Goal: Answer question/provide support: Share knowledge or assist other users

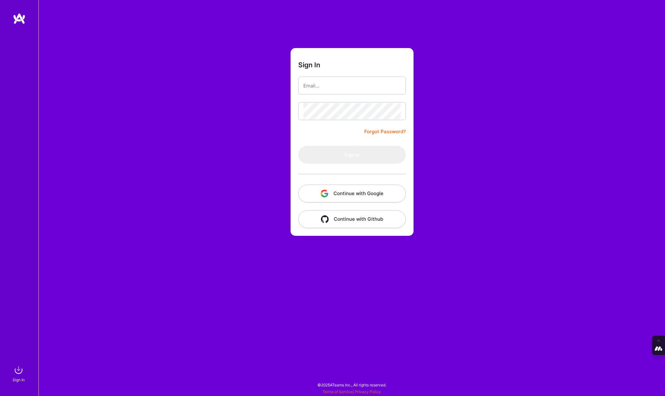
click at [336, 189] on button "Continue with Google" at bounding box center [352, 194] width 108 height 18
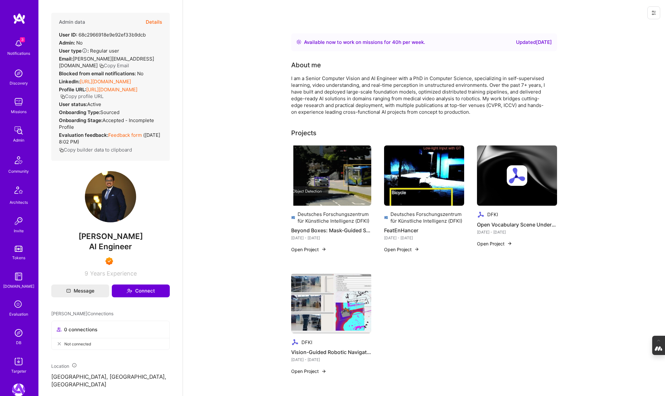
click at [154, 23] on button "Details" at bounding box center [154, 22] width 16 height 19
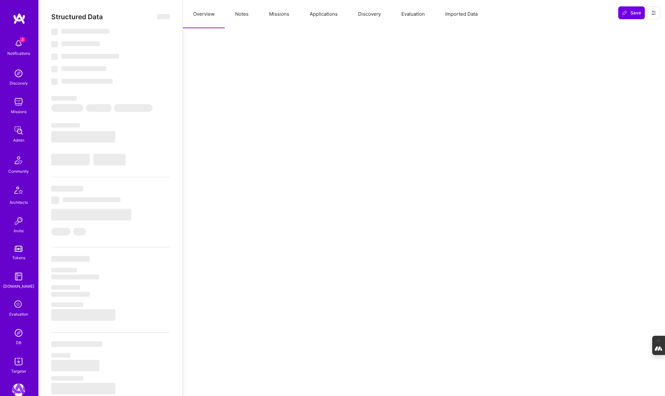
click at [409, 15] on button "Evaluation" at bounding box center [413, 14] width 44 height 28
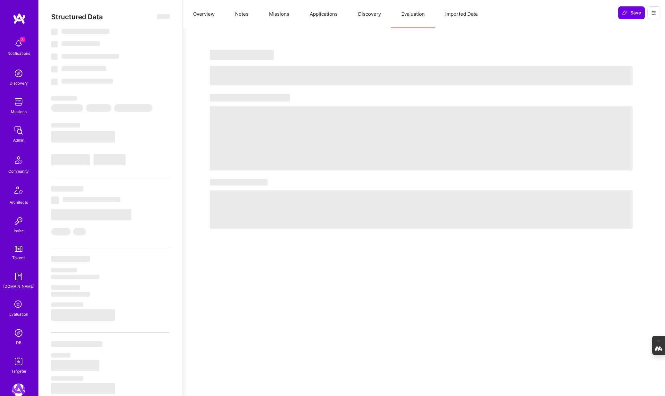
select select "Right Now"
select select "7"
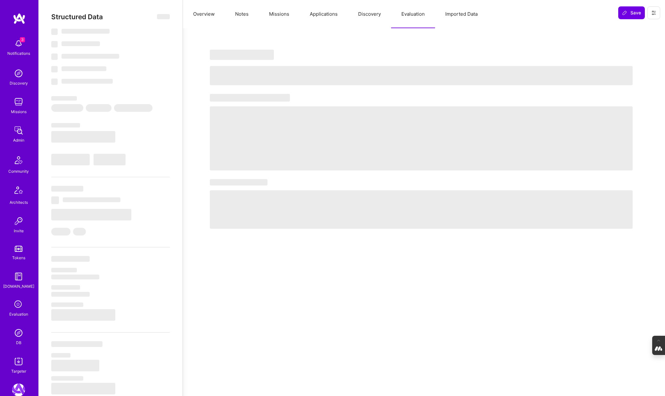
select select "US"
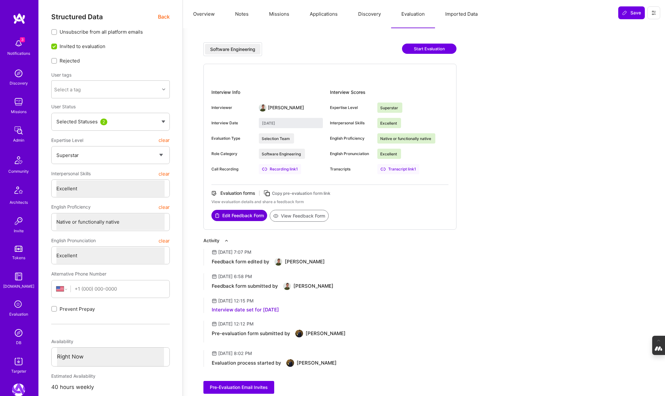
click at [197, 14] on button "Overview" at bounding box center [204, 14] width 42 height 28
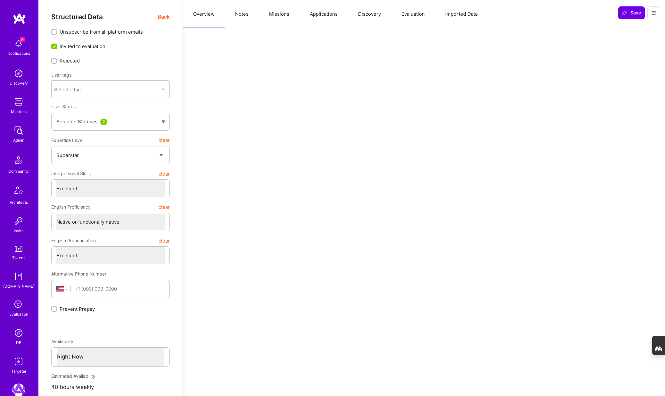
click at [159, 17] on span "Back" at bounding box center [164, 17] width 12 height 8
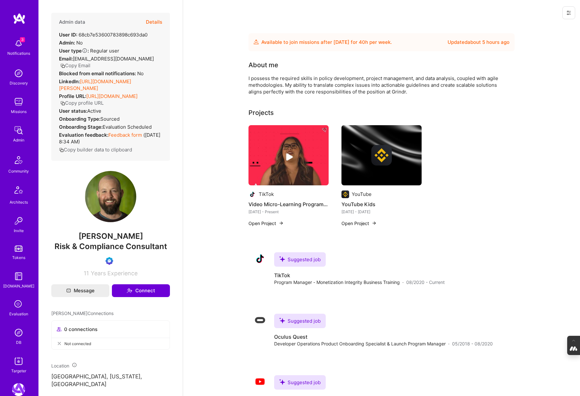
click at [20, 343] on div "DB" at bounding box center [18, 342] width 5 height 7
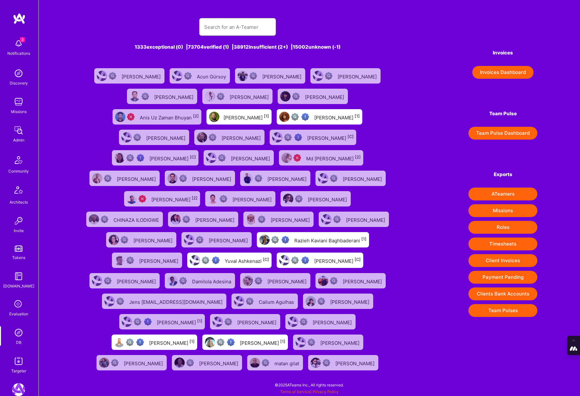
click at [225, 28] on input "text" at bounding box center [237, 27] width 67 height 16
paste input "kalnik.thomas@gmail.com"
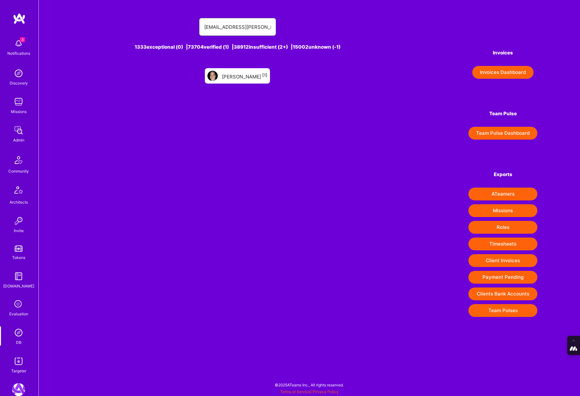
type input "kalnik.thomas@gmail.com"
click at [238, 74] on div "THOMAS Kalnik [1]" at bounding box center [245, 76] width 46 height 8
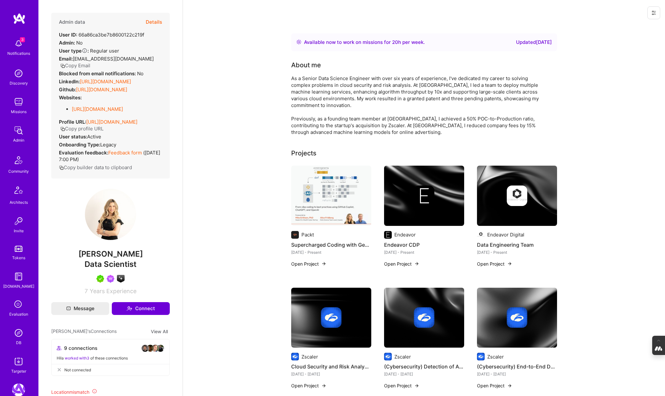
click at [90, 62] on button "Copy Email" at bounding box center [75, 65] width 30 height 7
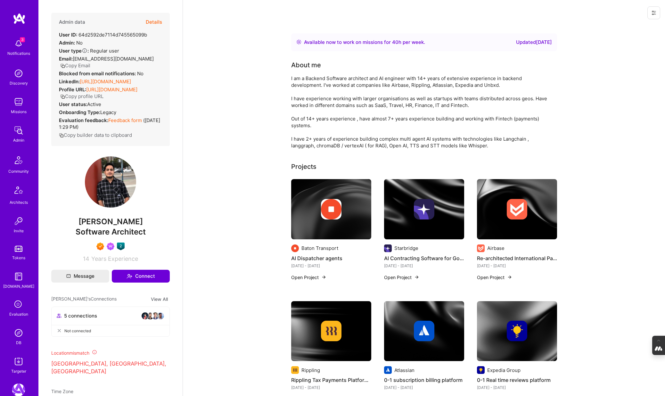
click at [68, 66] on button "Copy Email" at bounding box center [75, 65] width 30 height 7
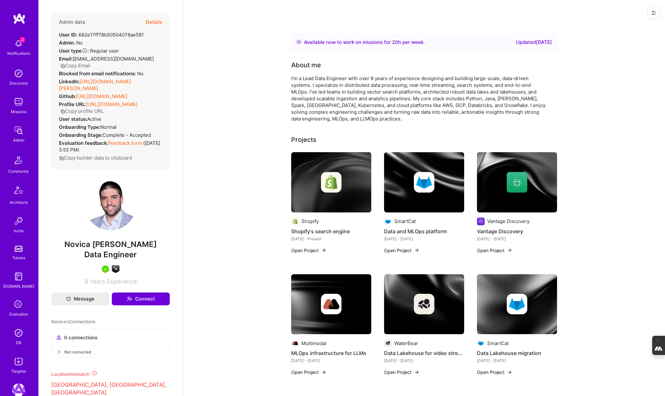
click at [69, 63] on button "Copy Email" at bounding box center [75, 65] width 30 height 7
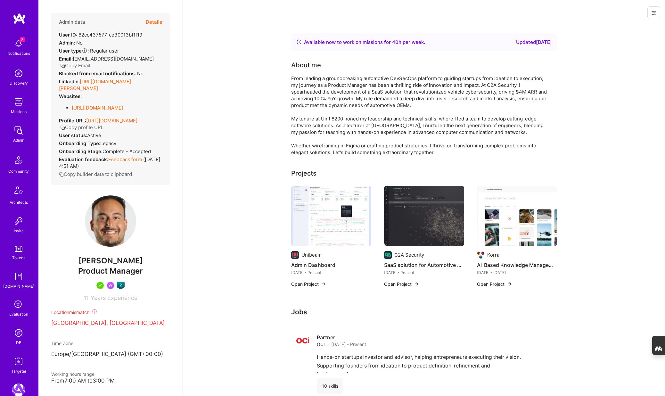
click at [90, 62] on button "Copy Email" at bounding box center [75, 65] width 30 height 7
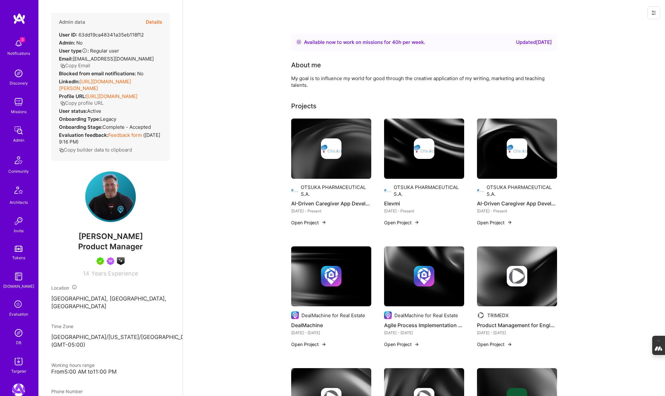
click at [90, 62] on button "Copy Email" at bounding box center [75, 65] width 30 height 7
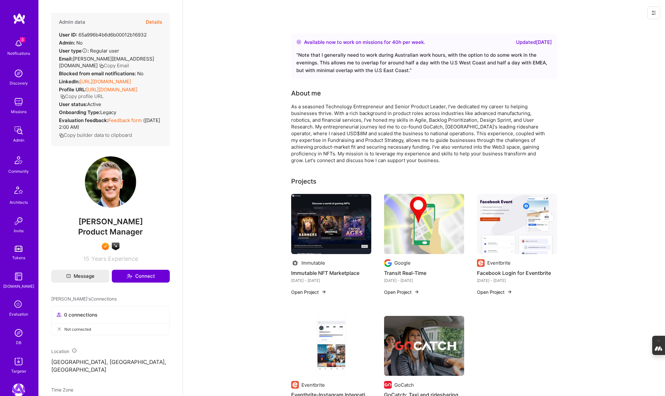
click at [104, 63] on icon "button" at bounding box center [101, 65] width 5 height 5
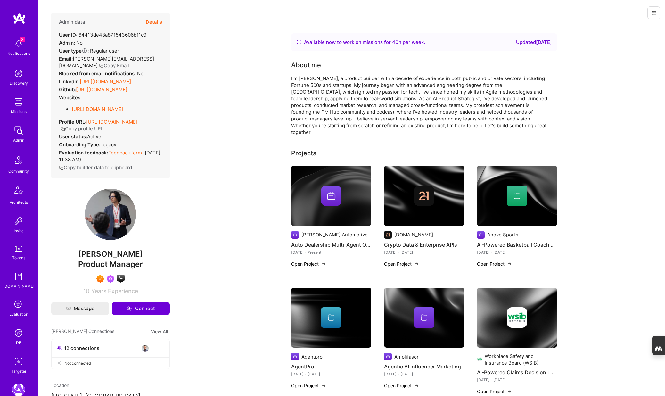
click at [99, 66] on button "Copy Email" at bounding box center [114, 65] width 30 height 7
drag, startPoint x: 144, startPoint y: 35, endPoint x: 79, endPoint y: 36, distance: 64.4
click at [79, 36] on div "Admin data Details User ID: 64413de48a871543606b11c9 Admin: No User type Regula…" at bounding box center [110, 96] width 119 height 166
copy div "64413de48a871543606b11c9"
click at [17, 333] on img at bounding box center [18, 333] width 13 height 13
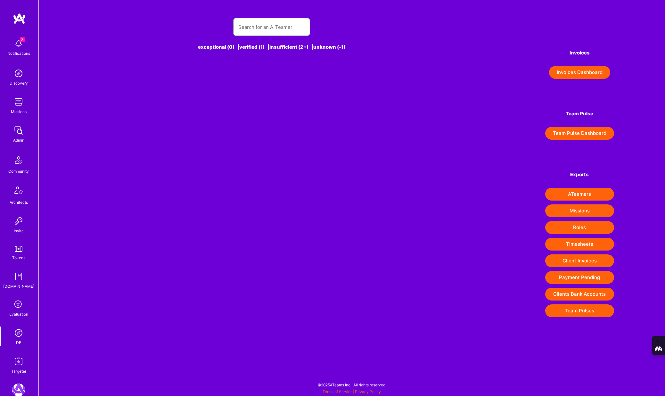
click at [250, 26] on input "text" at bounding box center [271, 27] width 67 height 16
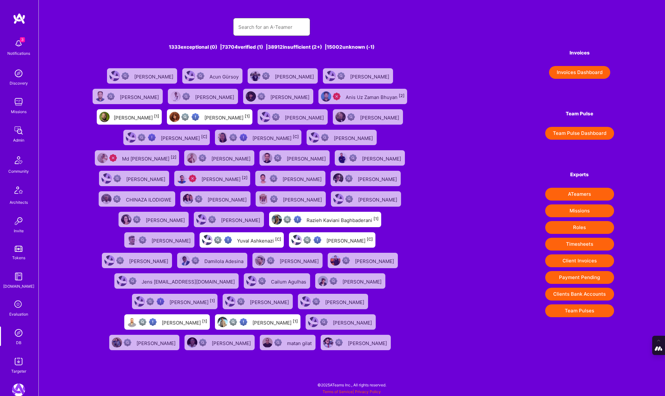
paste input "https://platform.a.team/hirschk"
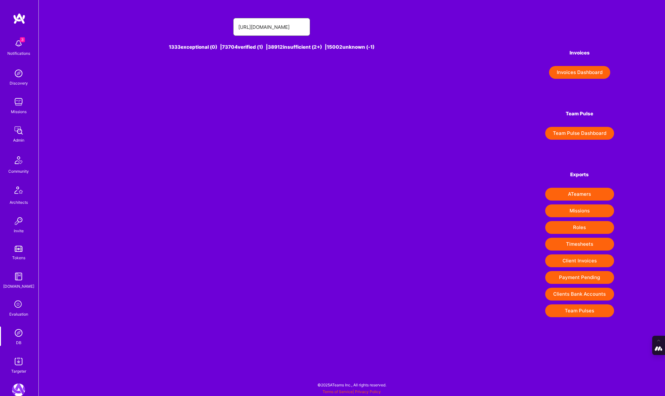
type input "https://platform.a.team/hirschk"
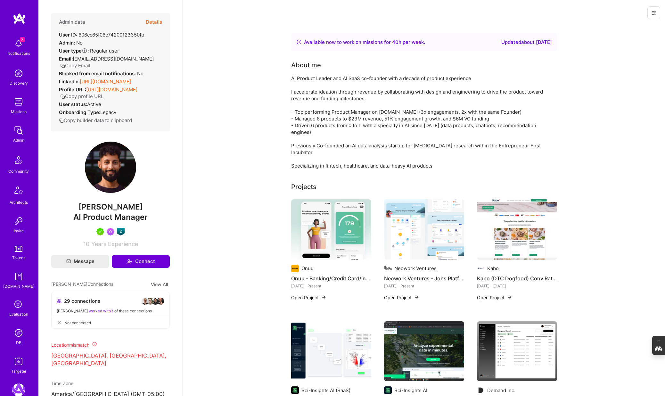
click at [73, 64] on button "Copy Email" at bounding box center [75, 65] width 30 height 7
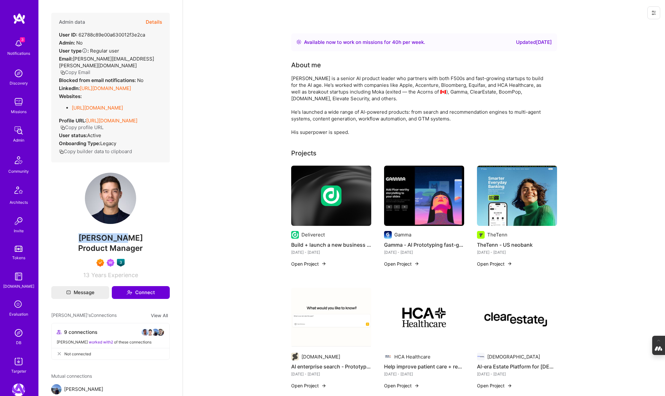
drag, startPoint x: 133, startPoint y: 234, endPoint x: 80, endPoint y: 234, distance: 53.2
click at [80, 234] on span "[PERSON_NAME]" at bounding box center [110, 238] width 119 height 10
copy span "[PERSON_NAME]"
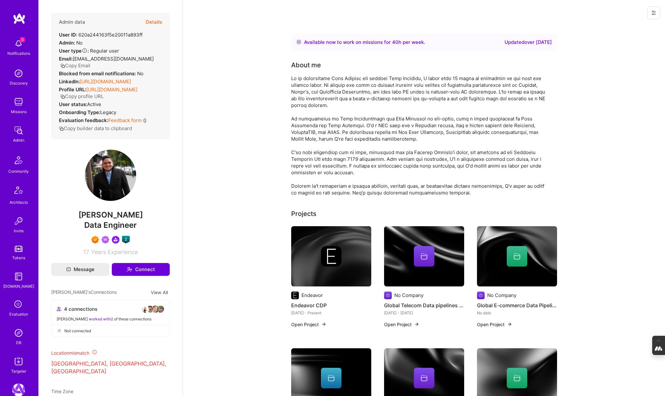
click at [90, 62] on button "Copy Email" at bounding box center [75, 65] width 30 height 7
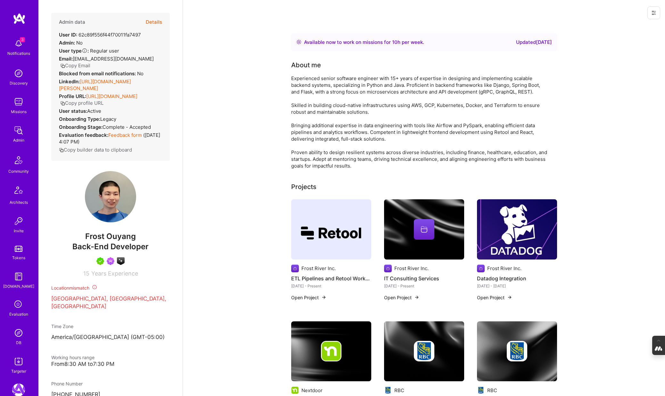
click at [90, 62] on button "Copy Email" at bounding box center [75, 65] width 30 height 7
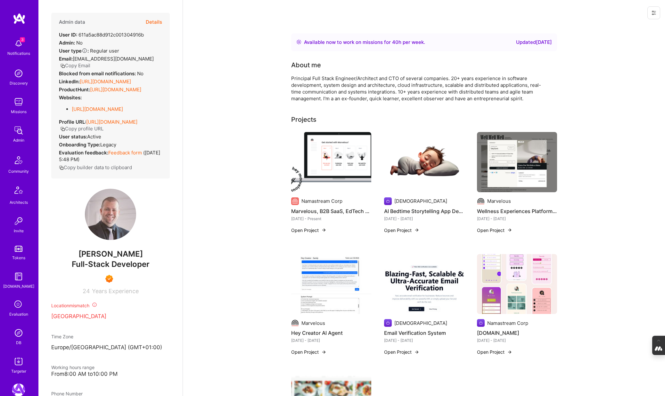
click at [90, 62] on button "Copy Email" at bounding box center [75, 65] width 30 height 7
drag, startPoint x: 133, startPoint y: 261, endPoint x: 86, endPoint y: 262, distance: 47.4
click at [86, 259] on span "[PERSON_NAME]" at bounding box center [110, 254] width 119 height 10
copy span "[PERSON_NAME]"
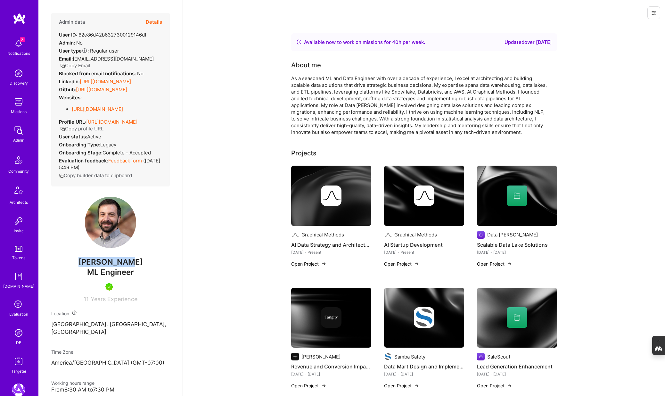
drag, startPoint x: 136, startPoint y: 271, endPoint x: 63, endPoint y: 271, distance: 72.1
click at [63, 267] on span "Ben Hoffman" at bounding box center [110, 262] width 119 height 10
copy span "Ben Hoffman"
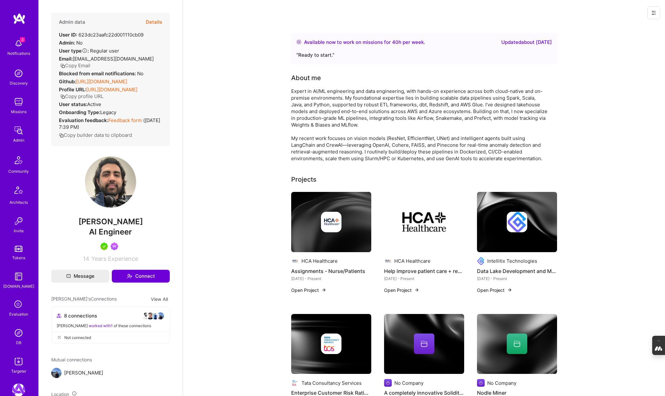
click at [90, 62] on button "Copy Email" at bounding box center [75, 65] width 30 height 7
drag, startPoint x: 145, startPoint y: 36, endPoint x: 80, endPoint y: 35, distance: 65.4
click at [80, 35] on div "Admin data Details User ID: 623dc23aafc22d001110cb09 Admin: No User type Regula…" at bounding box center [110, 79] width 119 height 133
copy div "623dc23aafc22d001110cb09"
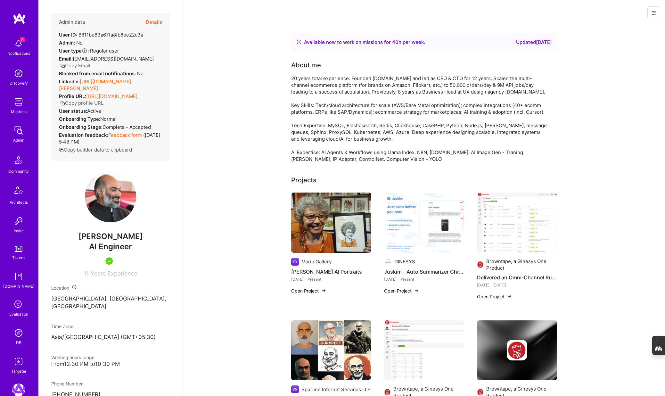
drag, startPoint x: 139, startPoint y: 235, endPoint x: 80, endPoint y: 236, distance: 59.0
click at [80, 236] on span "[PERSON_NAME]" at bounding box center [110, 237] width 119 height 10
copy span "[PERSON_NAME]"
click at [90, 62] on button "Copy Email" at bounding box center [75, 65] width 30 height 7
drag, startPoint x: 144, startPoint y: 35, endPoint x: 79, endPoint y: 35, distance: 65.7
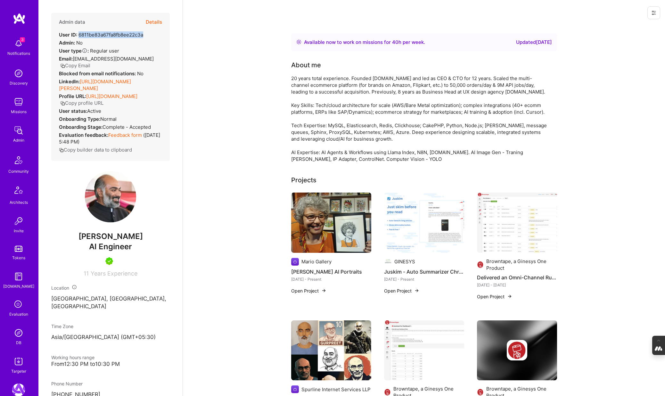
click at [79, 35] on div "Admin data Details User ID: 6811be83a67fa8fb8ee22c3a Admin: No User type Regula…" at bounding box center [110, 87] width 119 height 148
copy div "6811be83a67fa8fb8ee22c3a"
click at [155, 22] on button "Details" at bounding box center [154, 22] width 16 height 19
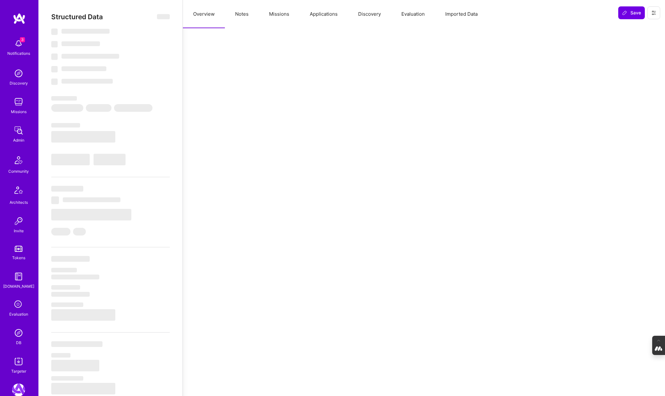
click at [413, 15] on button "Evaluation" at bounding box center [413, 14] width 44 height 28
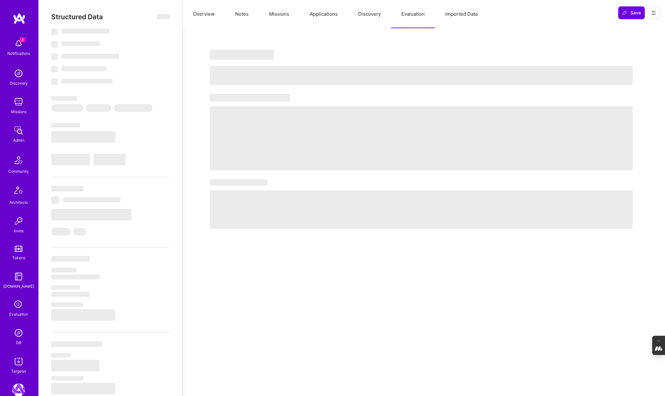
select select "Right Now"
select select "5"
select select "7"
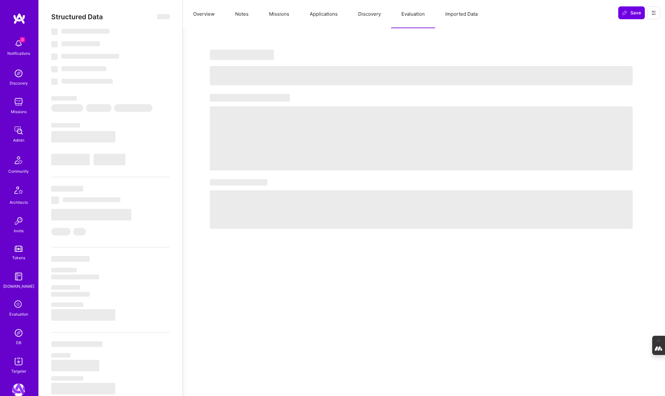
select select "IN"
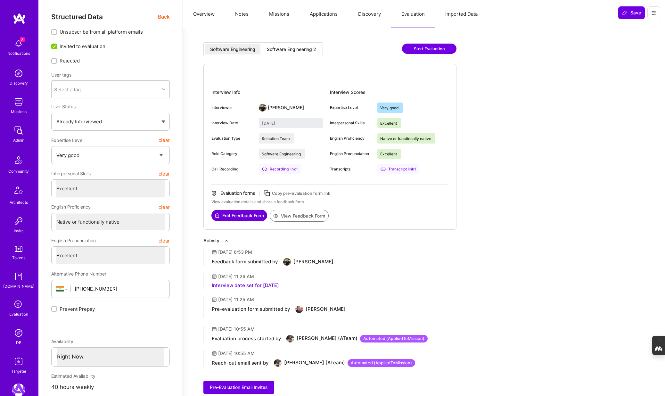
click at [309, 50] on div "Software Engineering 2" at bounding box center [291, 49] width 49 height 6
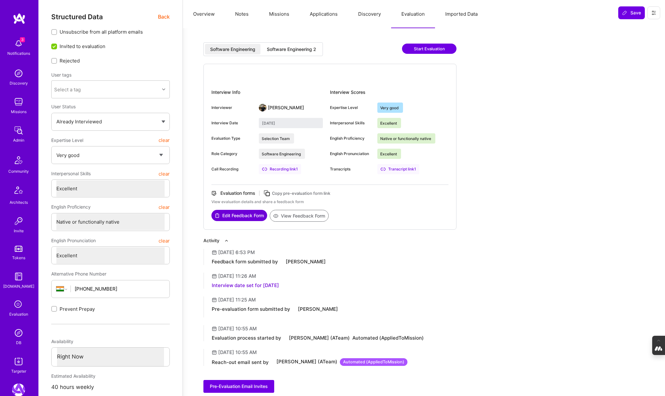
type input "September 9, 2025"
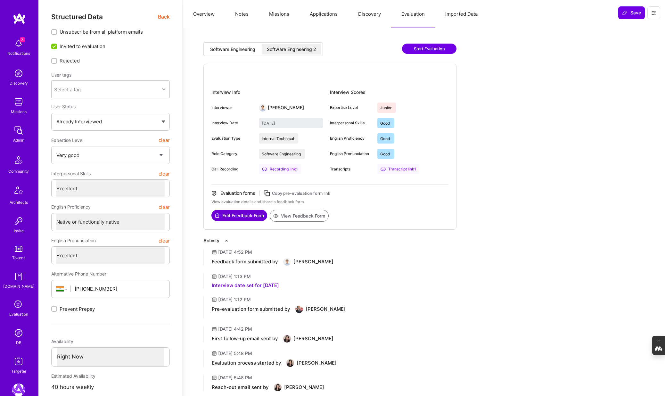
click at [307, 215] on button "View Feedback Form" at bounding box center [299, 216] width 59 height 12
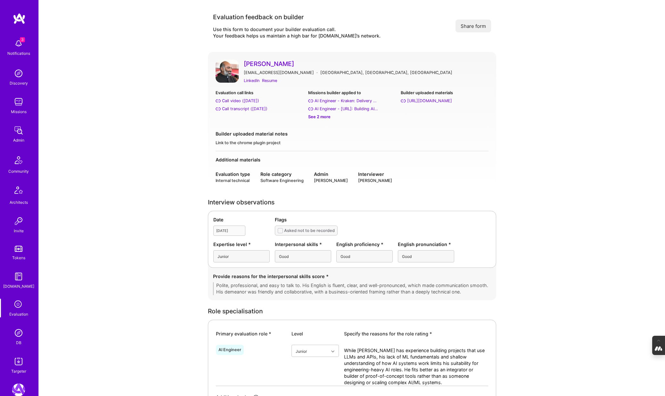
click at [480, 28] on button "Share form" at bounding box center [474, 26] width 36 height 13
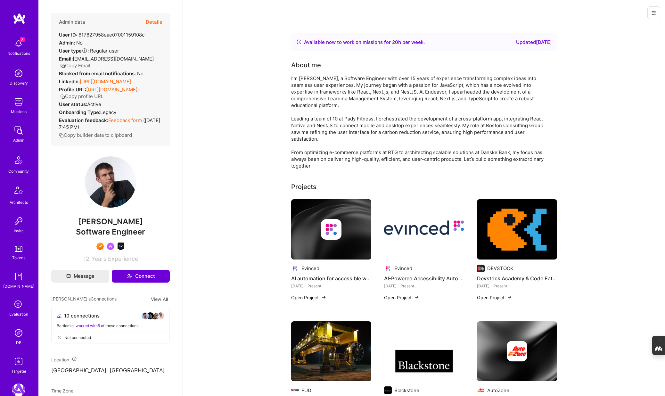
drag, startPoint x: 140, startPoint y: 237, endPoint x: 77, endPoint y: 237, distance: 63.5
click at [77, 227] on span "Bartlomiej Loza" at bounding box center [110, 222] width 119 height 10
copy span "Bartlomiej Loza"
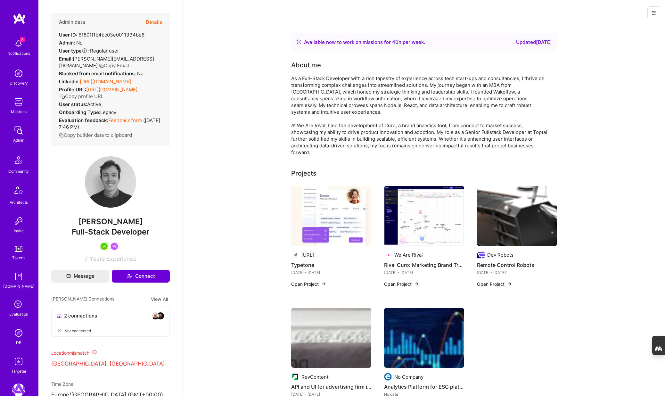
click at [99, 65] on button "Copy Email" at bounding box center [114, 65] width 30 height 7
drag, startPoint x: 138, startPoint y: 236, endPoint x: 61, endPoint y: 236, distance: 76.9
click at [61, 227] on span "Andreas Kater" at bounding box center [110, 222] width 119 height 10
copy span "Andreas Kater"
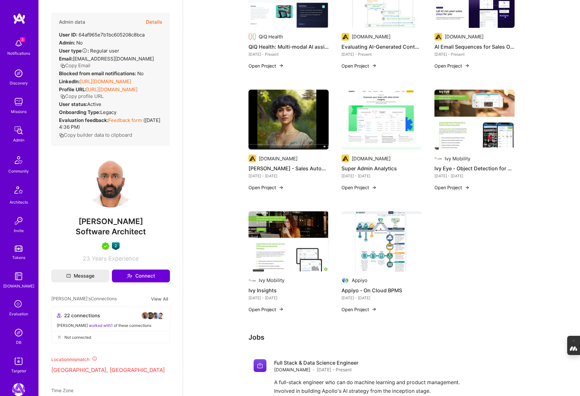
scroll to position [213, 0]
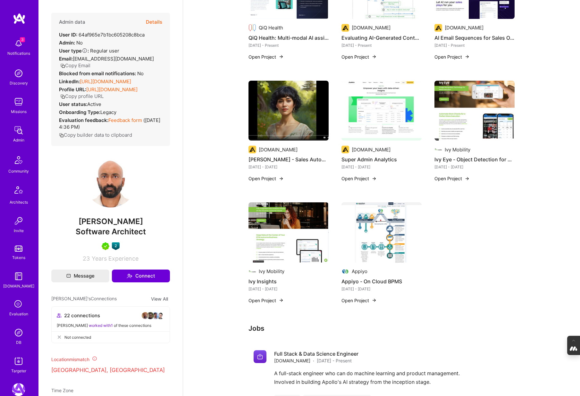
click at [155, 24] on button "Details" at bounding box center [154, 22] width 16 height 19
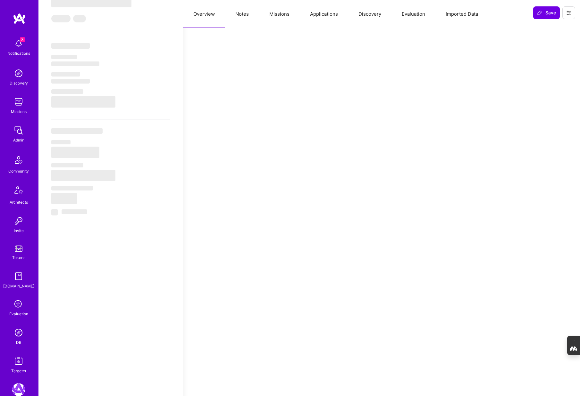
click at [290, 13] on button "Missions" at bounding box center [279, 14] width 41 height 28
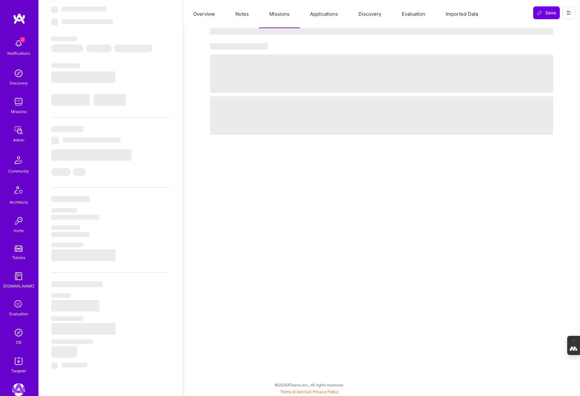
click at [325, 17] on button "Applications" at bounding box center [324, 14] width 48 height 28
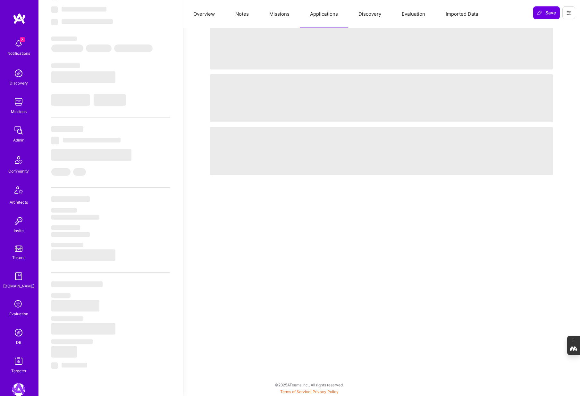
select select "Right Now"
select select "5"
select select "7"
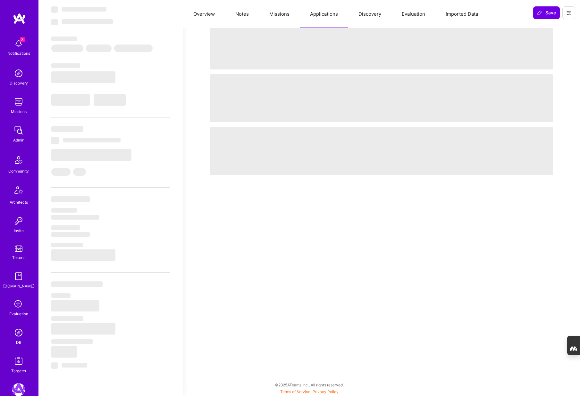
select select "AE"
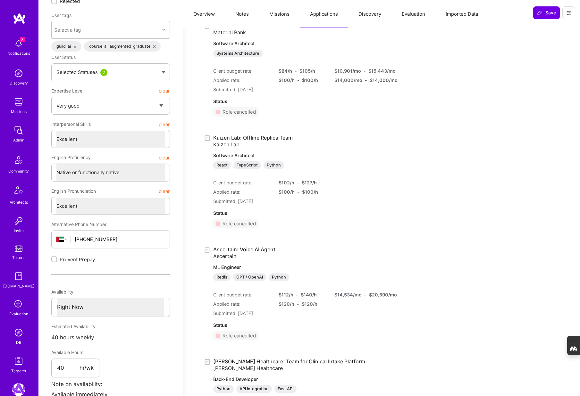
scroll to position [0, 0]
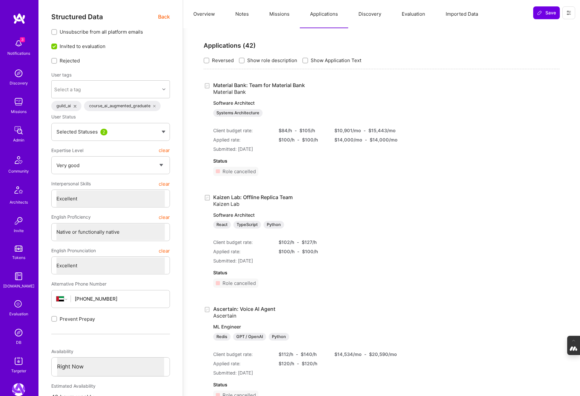
click at [286, 11] on button "Missions" at bounding box center [279, 14] width 41 height 28
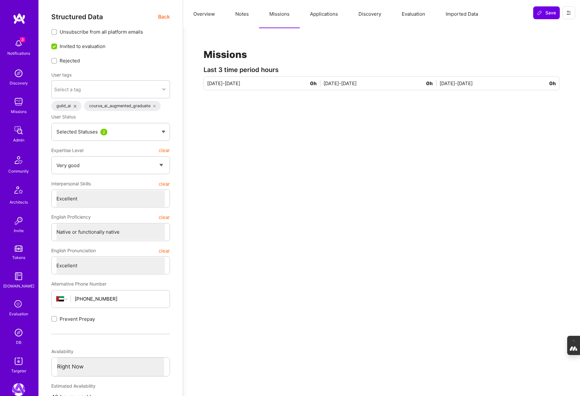
click at [329, 13] on button "Applications" at bounding box center [324, 14] width 48 height 28
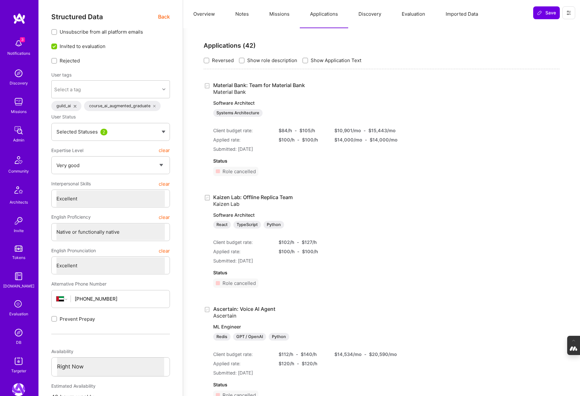
click at [275, 19] on button "Missions" at bounding box center [279, 14] width 41 height 28
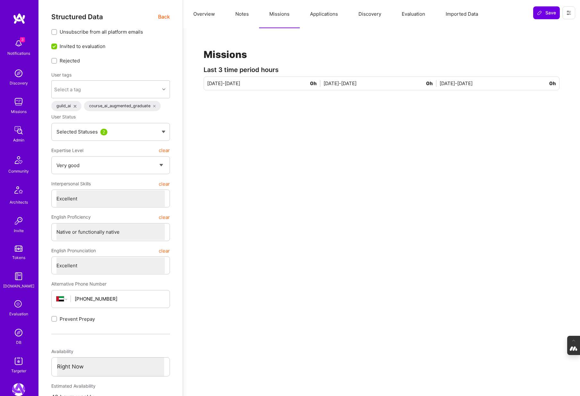
click at [321, 10] on button "Applications" at bounding box center [324, 14] width 48 height 28
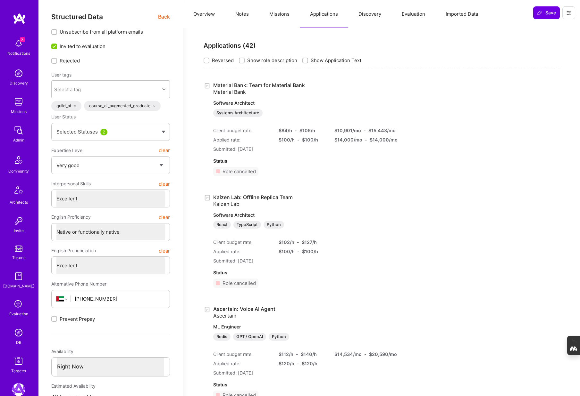
click at [415, 17] on button "Evaluation" at bounding box center [413, 14] width 44 height 28
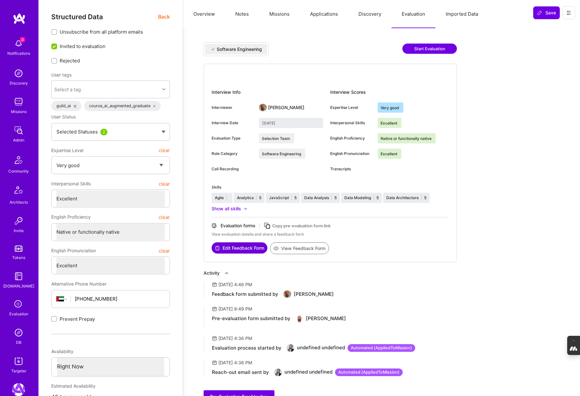
click at [296, 250] on button "View Feedback Form" at bounding box center [299, 249] width 59 height 12
click at [199, 13] on button "Overview" at bounding box center [204, 14] width 42 height 28
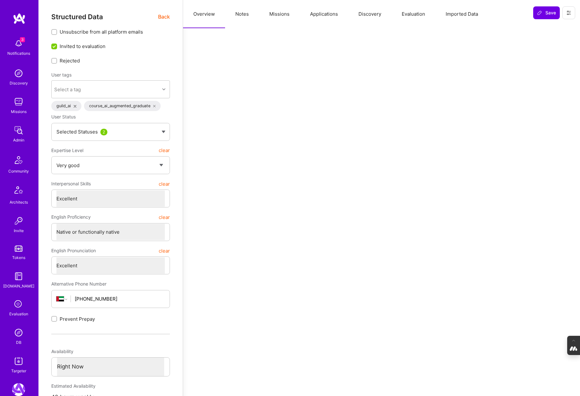
click at [246, 13] on button "Notes" at bounding box center [242, 14] width 34 height 28
type textarea "x"
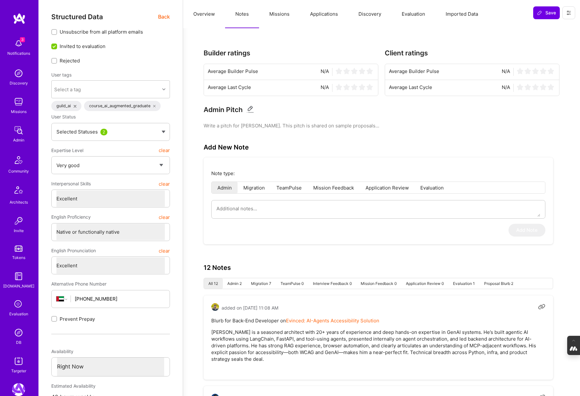
click at [202, 16] on button "Overview" at bounding box center [204, 14] width 42 height 28
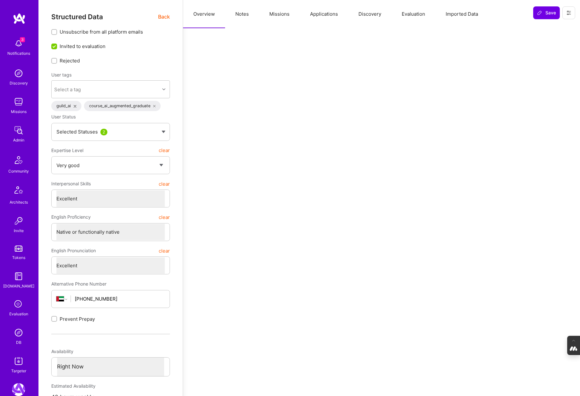
click at [164, 17] on span "Back" at bounding box center [164, 17] width 12 height 8
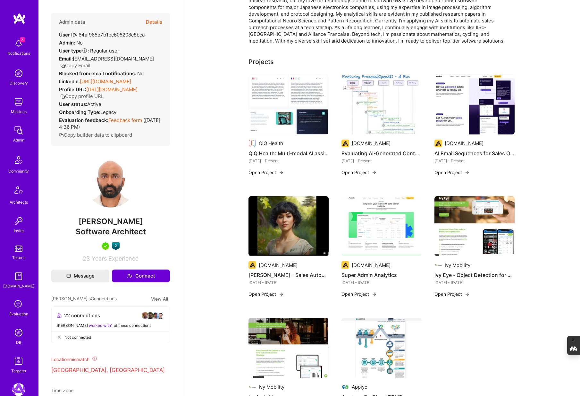
scroll to position [98, 0]
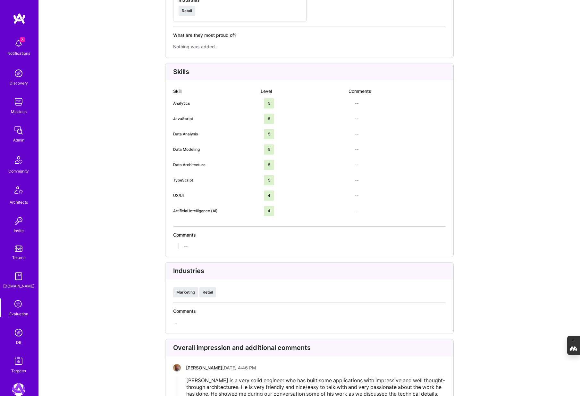
scroll to position [1497, 0]
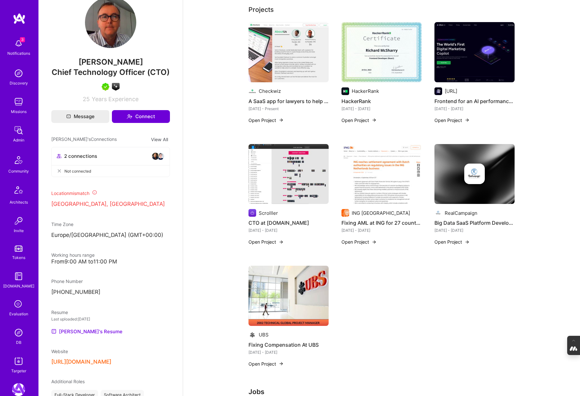
scroll to position [186, 0]
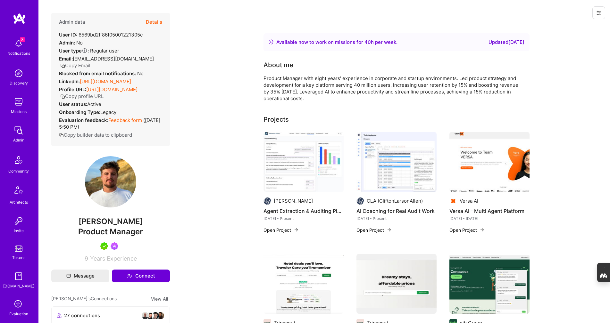
click at [153, 22] on button "Details" at bounding box center [154, 22] width 16 height 19
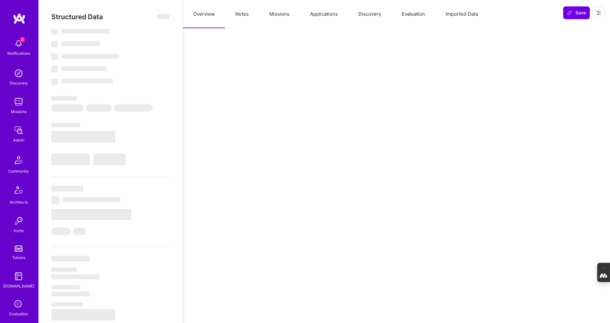
click at [406, 14] on button "Evaluation" at bounding box center [413, 14] width 44 height 28
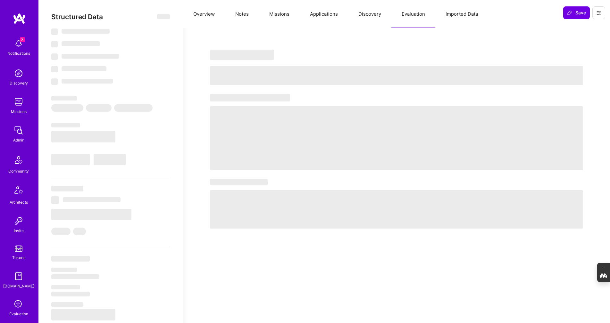
select select "Right Now"
select select "5"
select select "7"
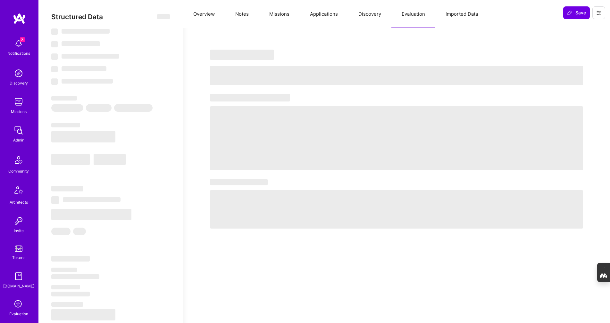
select select "PT"
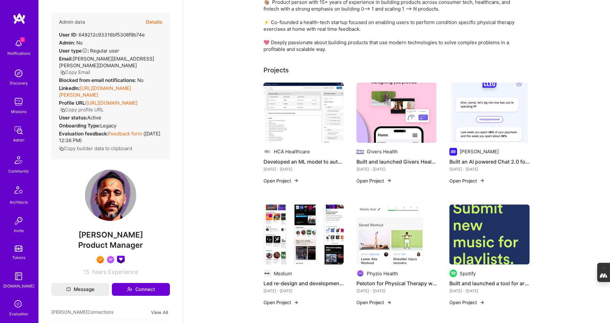
scroll to position [77, 0]
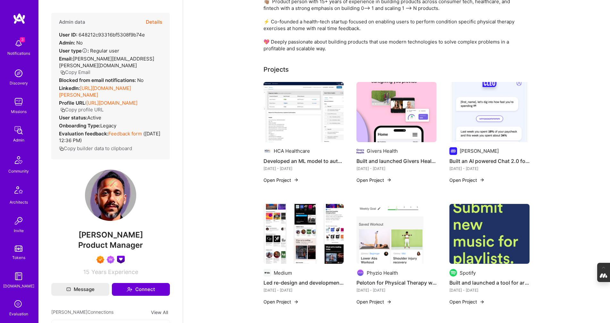
click at [491, 107] on img at bounding box center [489, 112] width 80 height 60
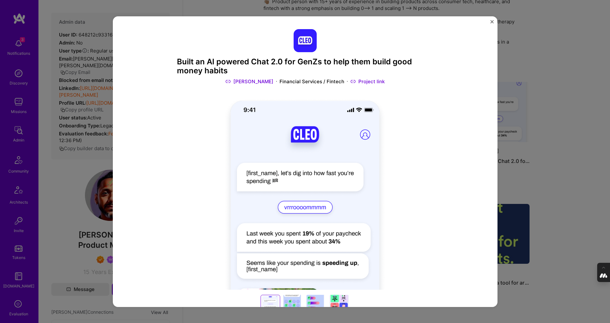
click at [510, 73] on div "Built an AI powered Chat 2.0 for GenZs to help them build good money habits [PE…" at bounding box center [305, 161] width 610 height 323
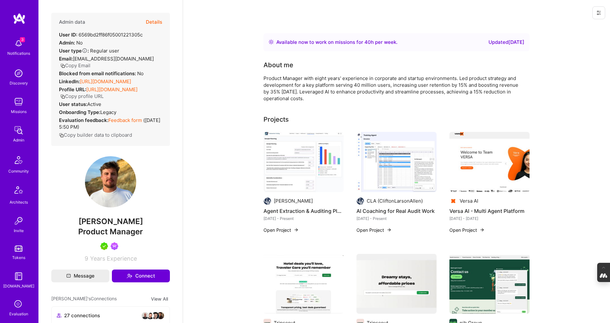
click at [155, 22] on button "Details" at bounding box center [154, 22] width 16 height 19
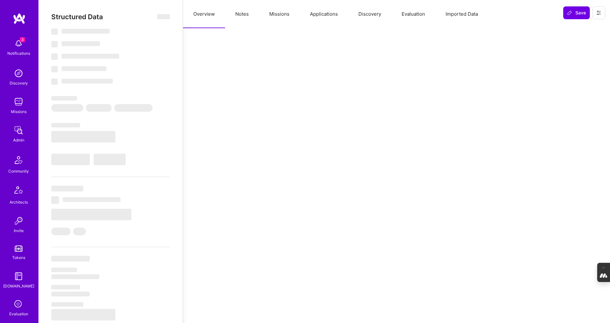
click at [412, 15] on button "Evaluation" at bounding box center [413, 14] width 44 height 28
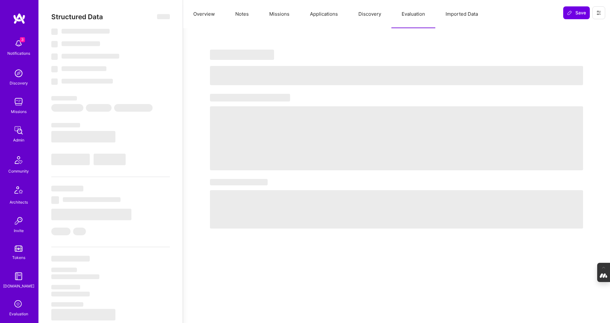
select select "Right Now"
select select "5"
select select "7"
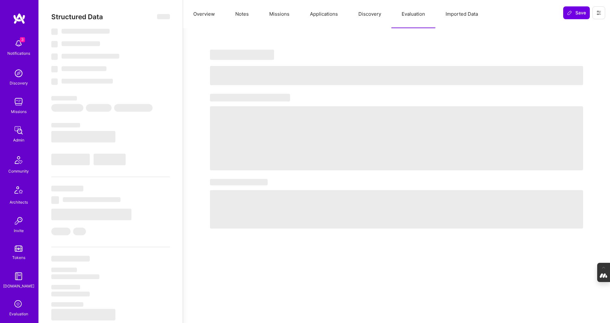
select select "PT"
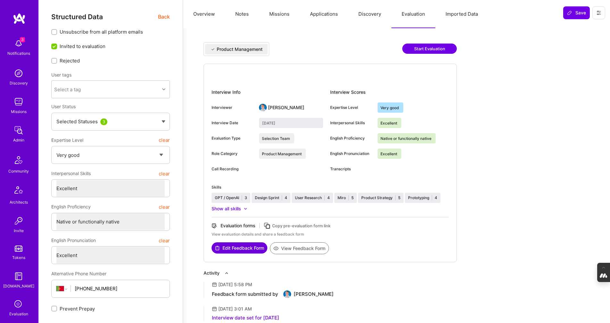
click at [365, 16] on button "Discovery" at bounding box center [369, 14] width 43 height 28
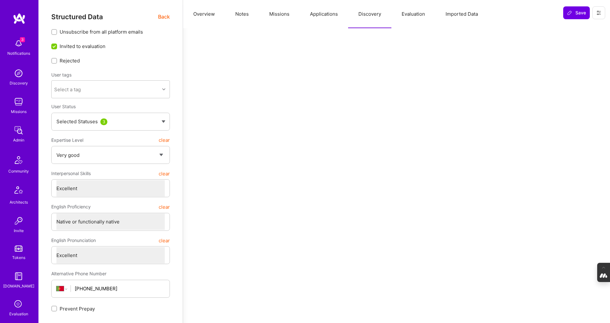
click at [327, 17] on button "Applications" at bounding box center [324, 14] width 48 height 28
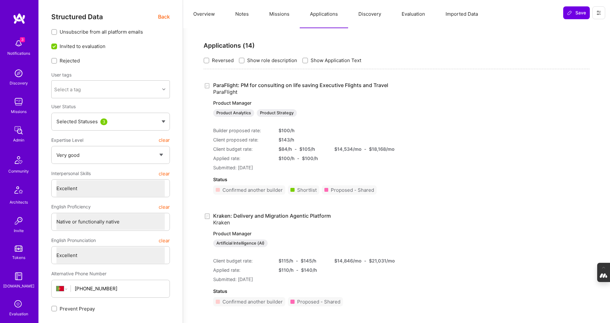
click at [279, 13] on button "Missions" at bounding box center [279, 14] width 41 height 28
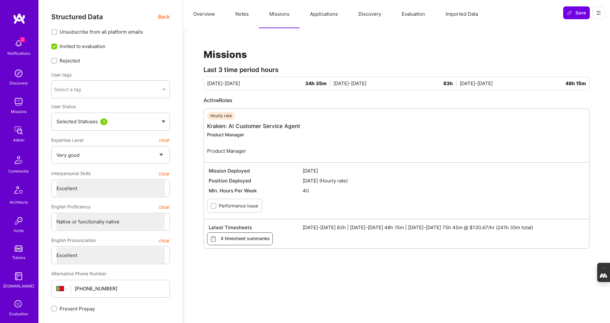
click at [242, 14] on button "Notes" at bounding box center [242, 14] width 34 height 28
type textarea "x"
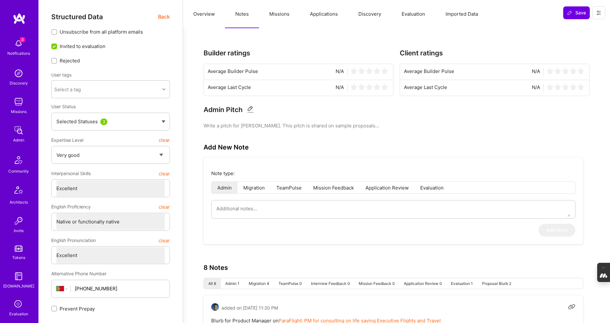
click at [242, 14] on button "Notes" at bounding box center [242, 14] width 34 height 28
click at [210, 15] on button "Overview" at bounding box center [204, 14] width 42 height 28
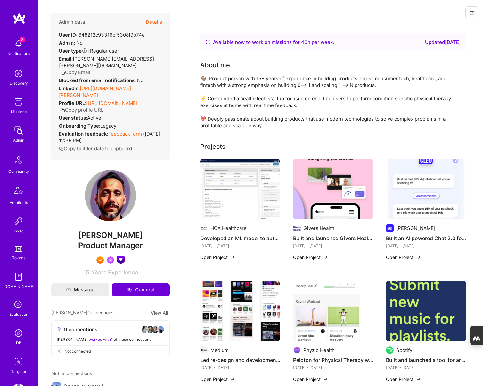
click at [151, 23] on button "Details" at bounding box center [154, 22] width 16 height 19
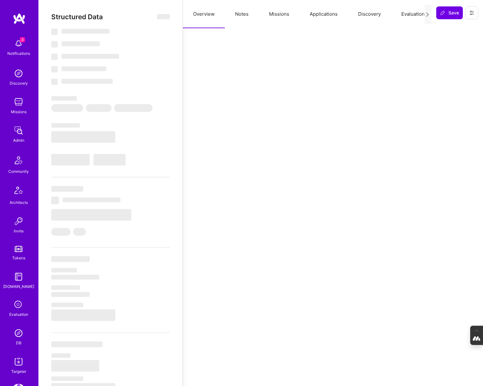
click at [241, 17] on button "Notes" at bounding box center [242, 14] width 34 height 28
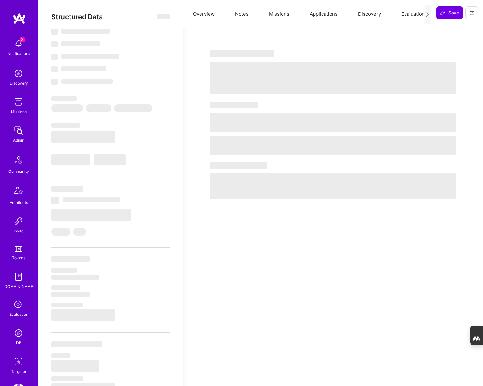
click at [288, 14] on button "Missions" at bounding box center [279, 14] width 41 height 28
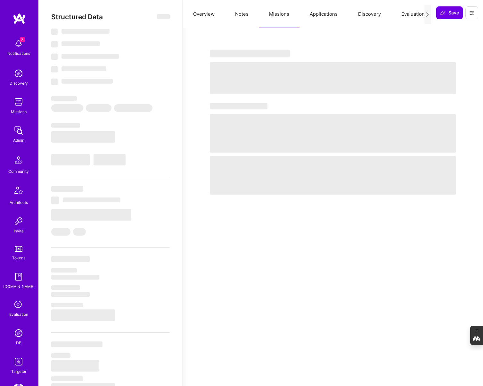
click at [328, 14] on button "Applications" at bounding box center [324, 14] width 48 height 28
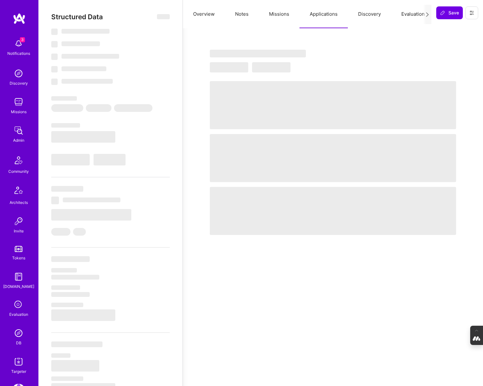
select select "Right Now"
select select "7"
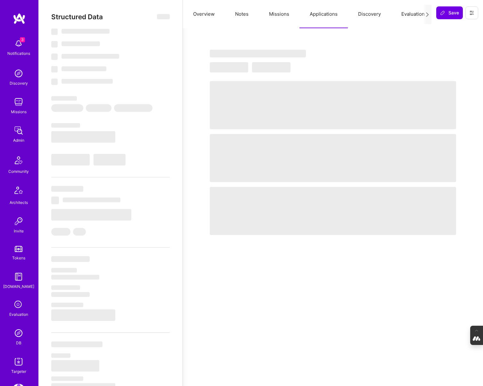
select select "US"
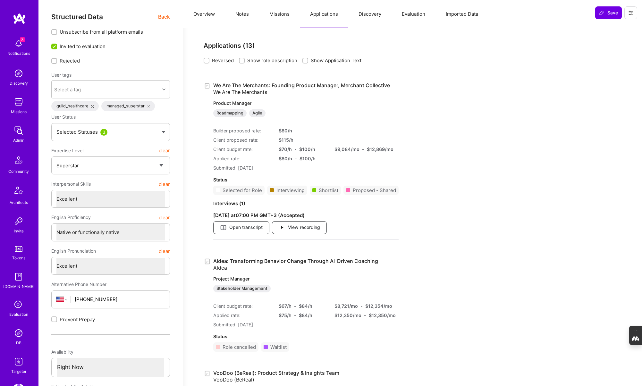
type textarea "x"
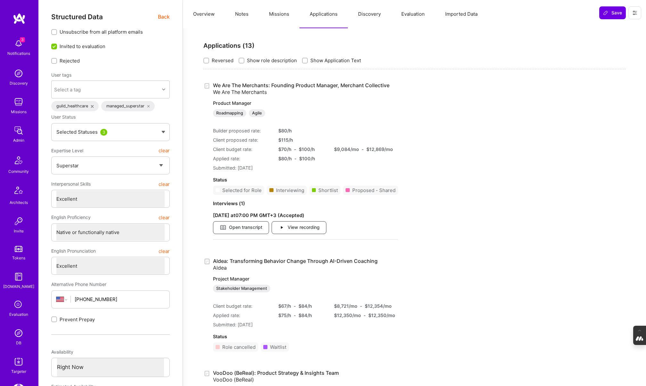
click at [276, 10] on button "Missions" at bounding box center [279, 14] width 41 height 28
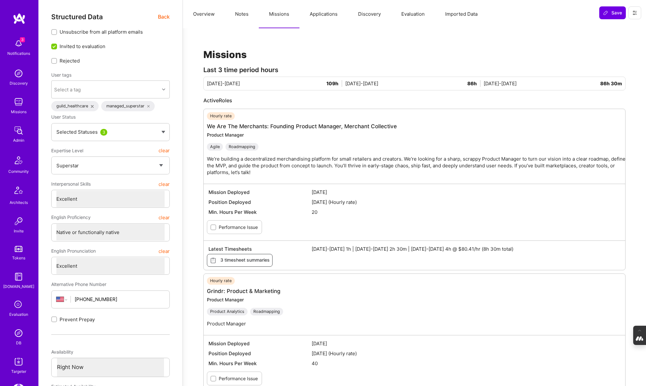
click at [311, 18] on button "Applications" at bounding box center [324, 14] width 48 height 28
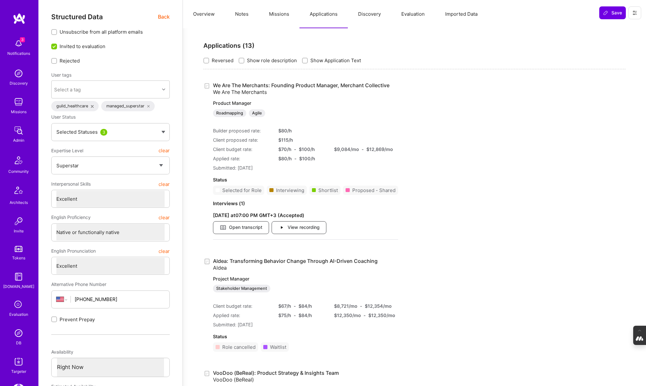
click at [372, 15] on button "Discovery" at bounding box center [369, 14] width 43 height 28
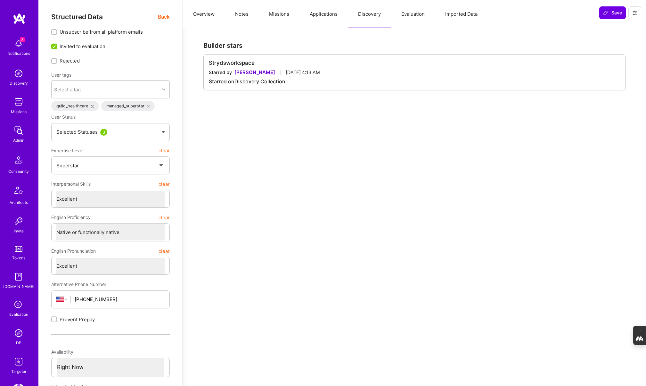
click at [410, 14] on button "Evaluation" at bounding box center [413, 14] width 44 height 28
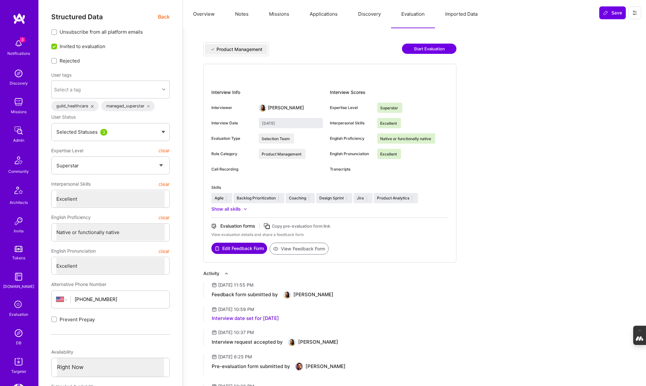
click at [160, 16] on span "Back" at bounding box center [164, 17] width 12 height 8
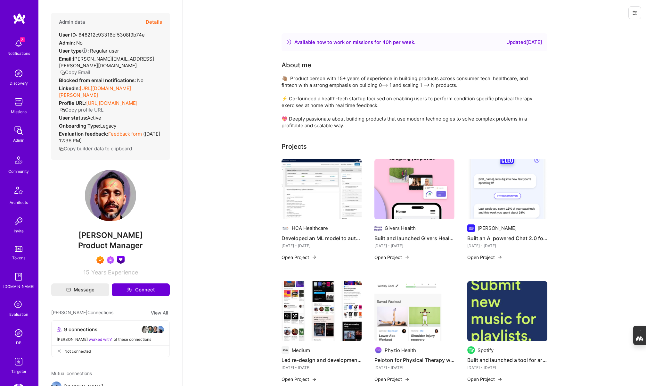
click at [324, 172] on img at bounding box center [322, 189] width 80 height 60
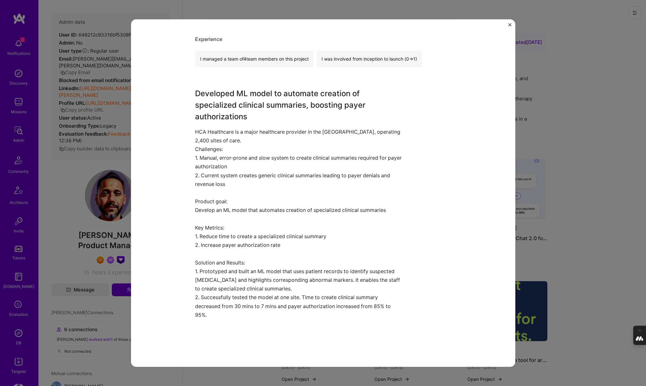
scroll to position [445, 0]
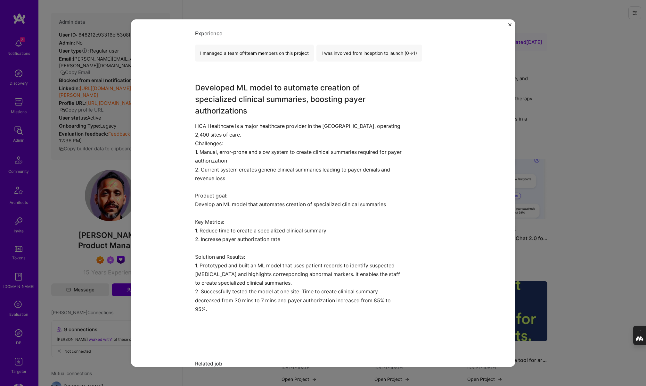
click at [483, 137] on div "Developed an ML model to automatically produce focused clinical summaries, boos…" at bounding box center [323, 193] width 646 height 386
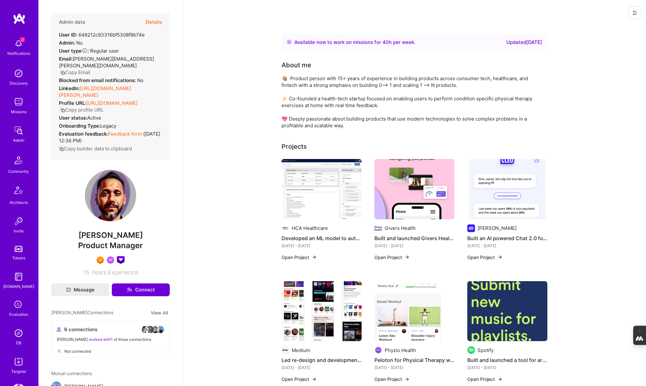
click at [415, 204] on img at bounding box center [415, 189] width 80 height 60
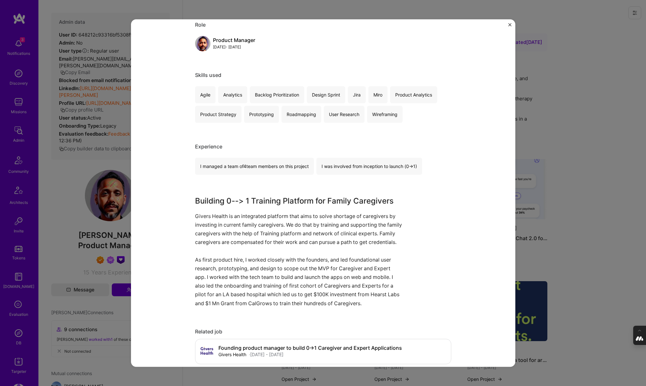
scroll to position [313, 0]
click at [483, 159] on div "Built and launched Givers Health's 0 —>1 product for Caregivers and Experts Giv…" at bounding box center [323, 193] width 646 height 386
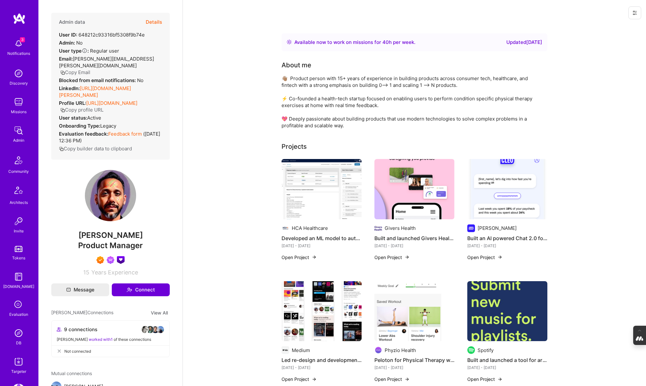
click at [483, 214] on img at bounding box center [508, 189] width 80 height 60
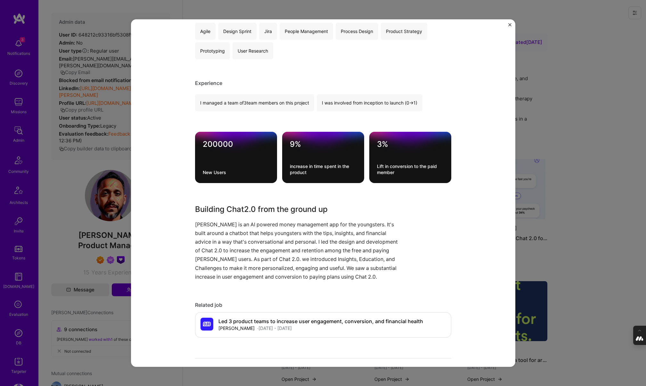
scroll to position [377, 0]
click at [483, 228] on div "Built an AI powered Chat 2.0 for GenZs to help them build good money habits Cle…" at bounding box center [323, 193] width 646 height 386
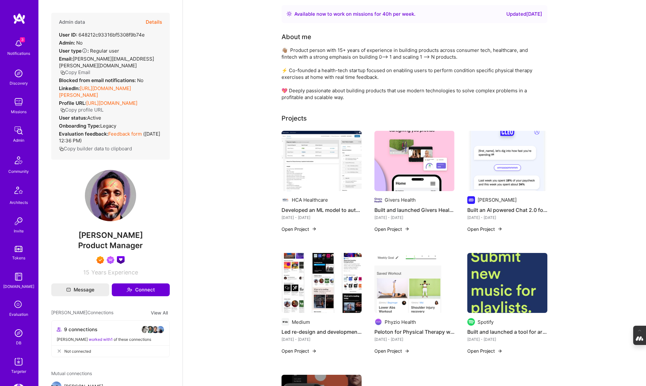
scroll to position [21, 0]
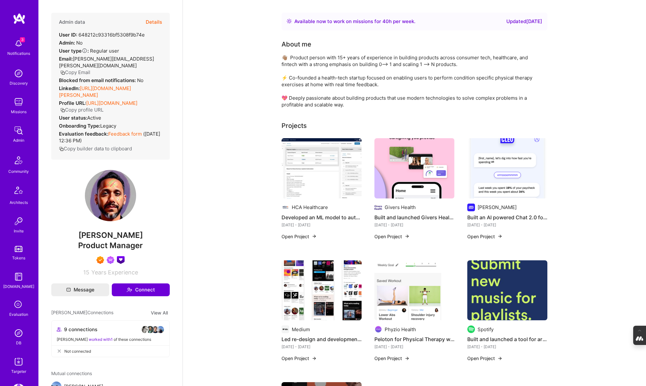
click at [109, 85] on link "https://linkedin.com/in/pooran-panwar-0ab8775" at bounding box center [95, 91] width 72 height 13
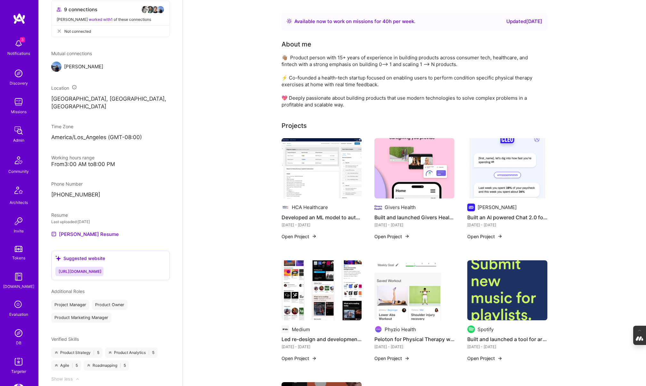
scroll to position [0, 0]
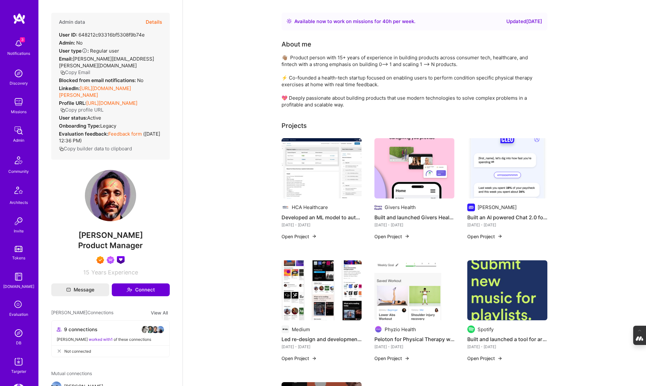
click at [332, 181] on img at bounding box center [322, 168] width 80 height 60
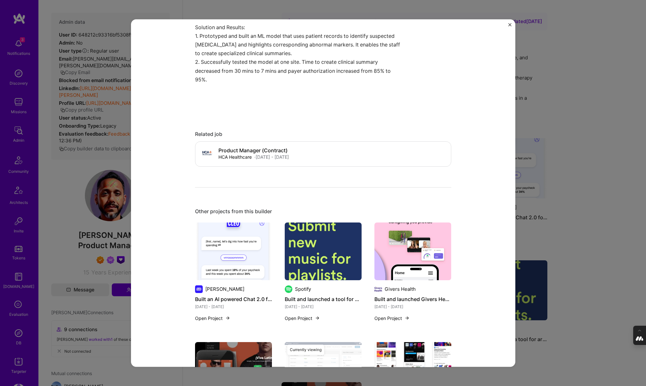
scroll to position [675, 0]
click at [248, 247] on img at bounding box center [233, 251] width 77 height 58
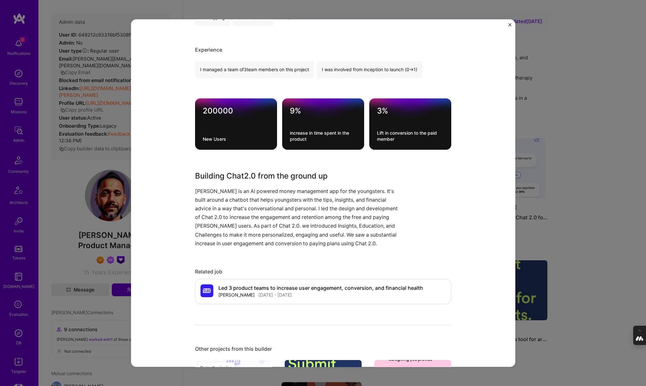
scroll to position [410, 0]
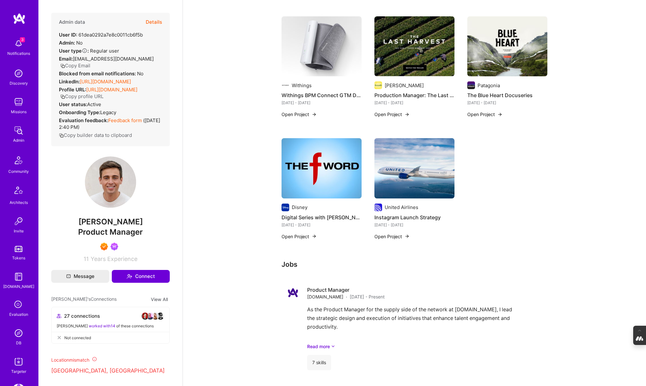
scroll to position [529, 0]
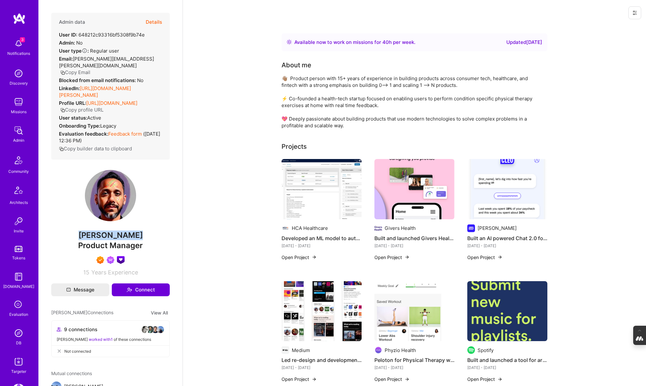
drag, startPoint x: 139, startPoint y: 235, endPoint x: 71, endPoint y: 235, distance: 68.9
click at [71, 235] on span "[PERSON_NAME]" at bounding box center [110, 235] width 119 height 10
copy span "[PERSON_NAME]"
click at [155, 22] on button "Details" at bounding box center [154, 22] width 16 height 19
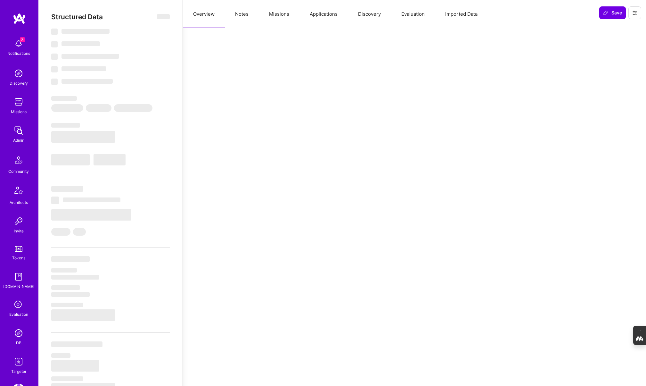
click at [243, 16] on button "Notes" at bounding box center [242, 14] width 34 height 28
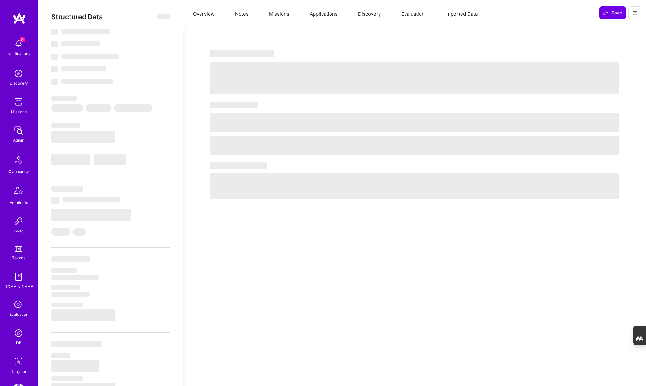
select select "Right Now"
select select "7"
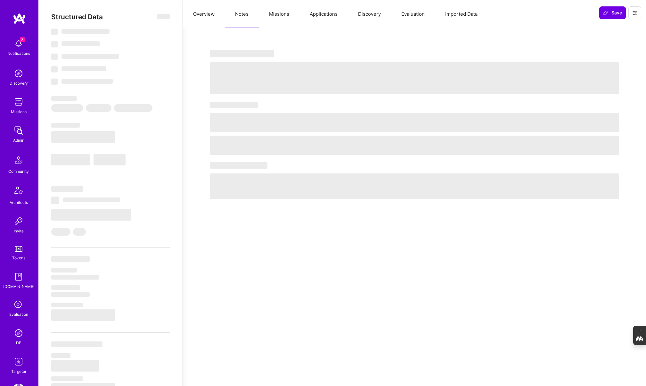
select select "US"
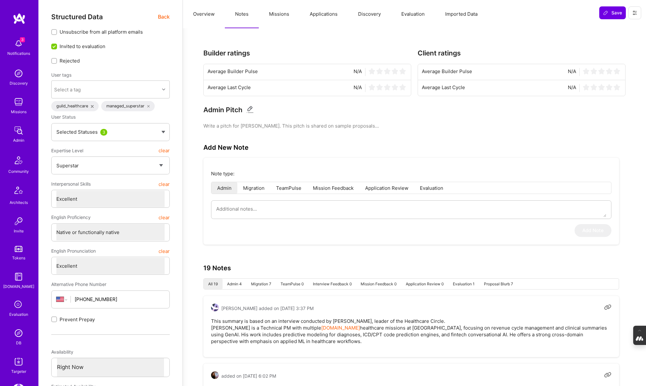
click at [282, 16] on button "Missions" at bounding box center [279, 14] width 41 height 28
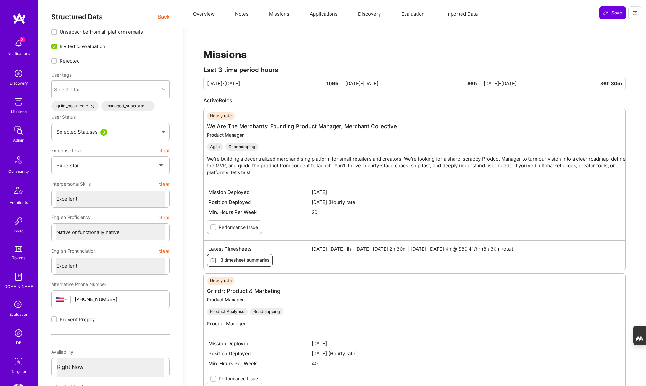
click at [327, 18] on button "Applications" at bounding box center [324, 14] width 48 height 28
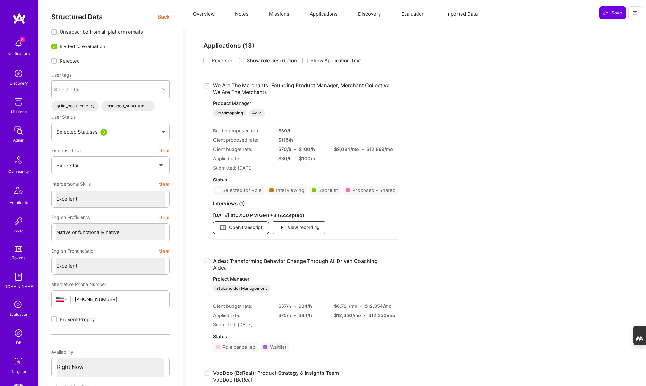
click at [369, 12] on button "Discovery" at bounding box center [369, 14] width 43 height 28
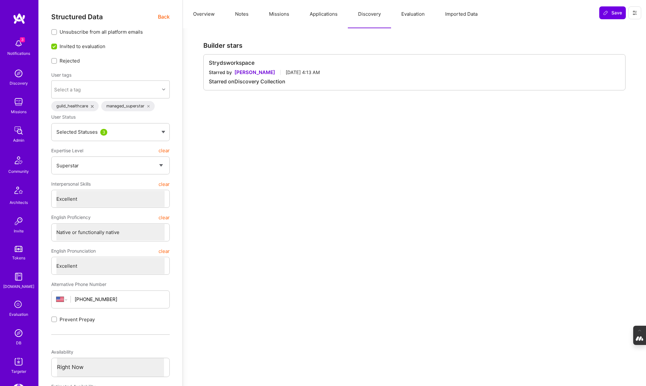
click at [417, 15] on button "Evaluation" at bounding box center [413, 14] width 44 height 28
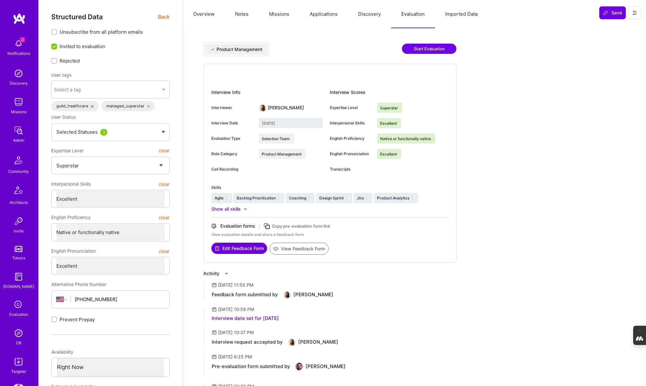
click at [238, 14] on button "Notes" at bounding box center [242, 14] width 34 height 28
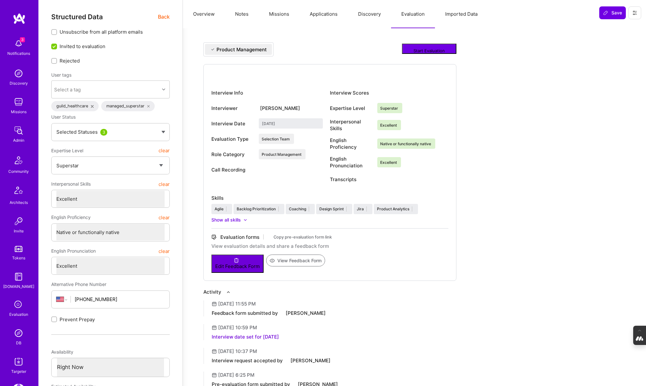
type textarea "x"
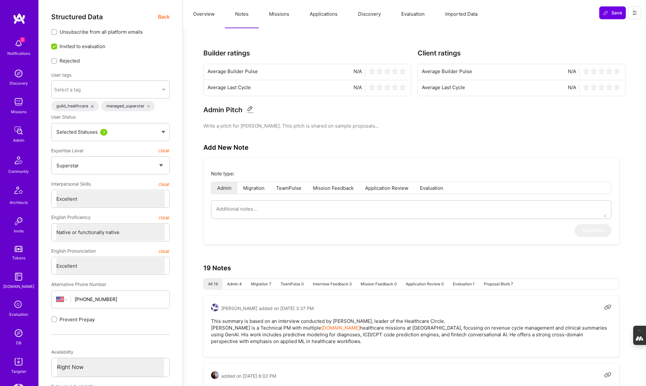
click at [408, 13] on button "Evaluation" at bounding box center [413, 14] width 44 height 28
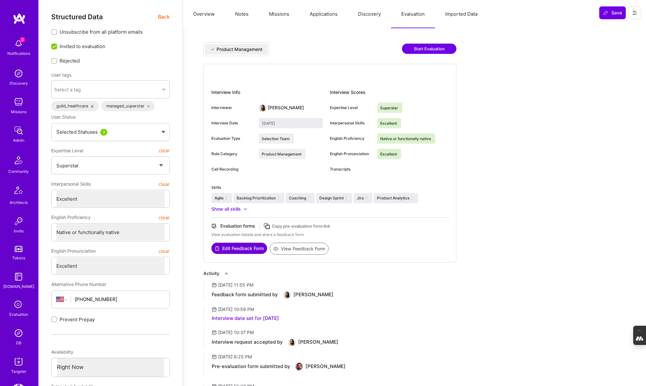
click at [302, 251] on button "View Feedback Form" at bounding box center [299, 249] width 59 height 12
click at [202, 12] on button "Overview" at bounding box center [204, 14] width 42 height 28
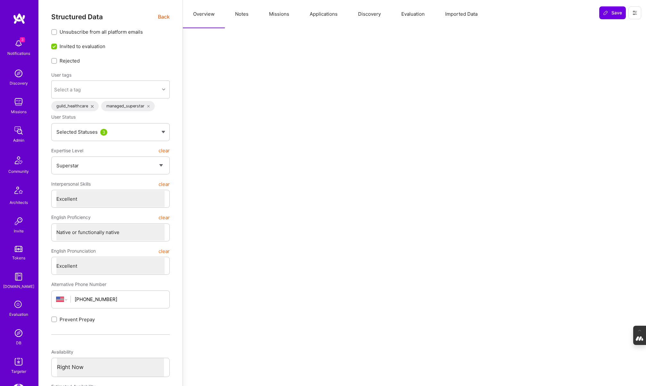
click at [164, 13] on span "Back" at bounding box center [164, 17] width 12 height 8
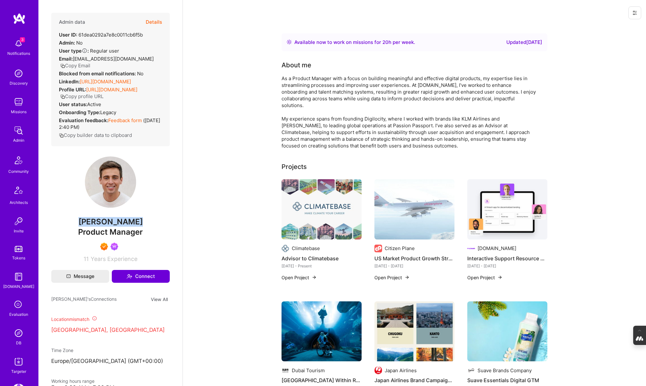
drag, startPoint x: 141, startPoint y: 238, endPoint x: 82, endPoint y: 238, distance: 58.7
click at [82, 227] on span "[PERSON_NAME]" at bounding box center [110, 222] width 119 height 10
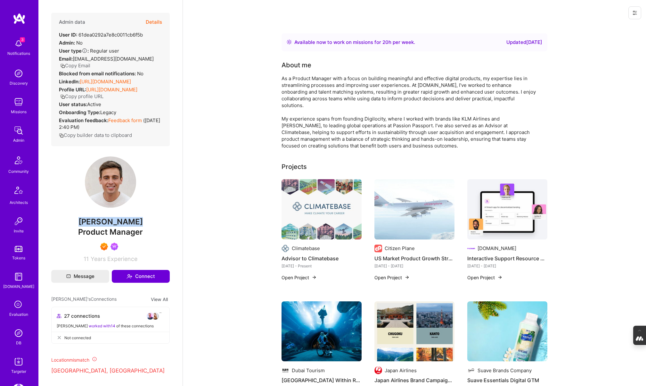
copy span "[PERSON_NAME]"
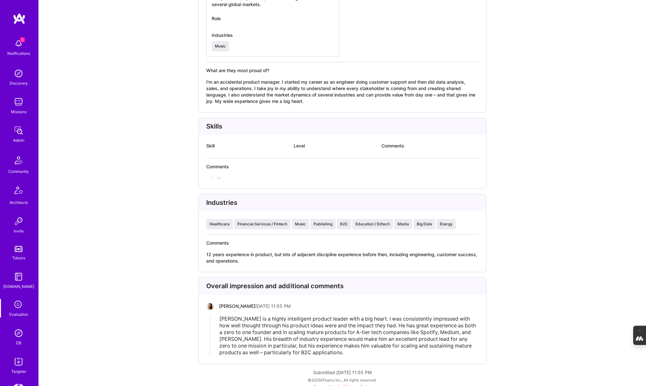
scroll to position [1464, 0]
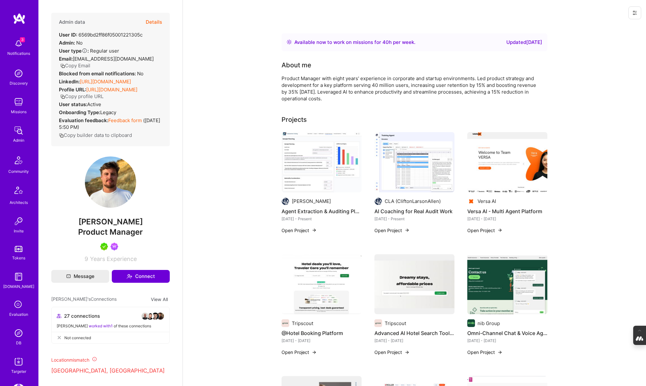
click at [153, 22] on button "Details" at bounding box center [154, 22] width 16 height 19
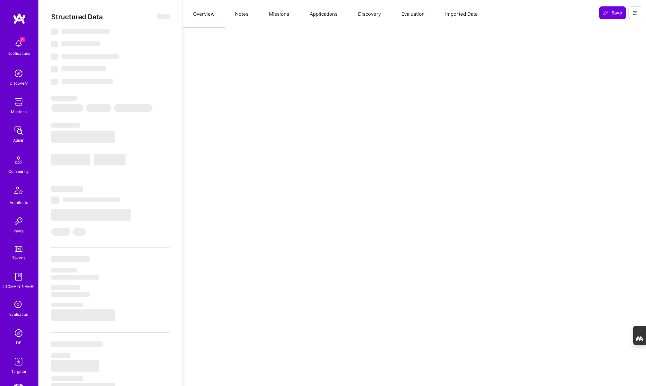
click at [285, 16] on button "Missions" at bounding box center [279, 14] width 41 height 28
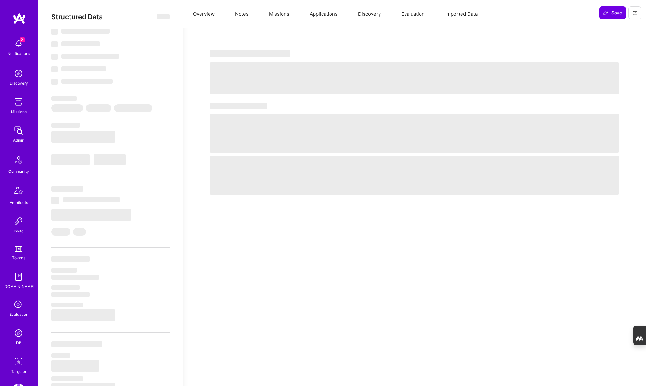
select select "Right Now"
select select "5"
select select "7"
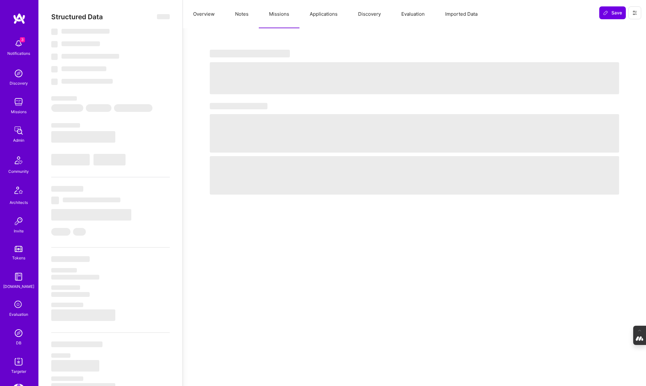
select select "PT"
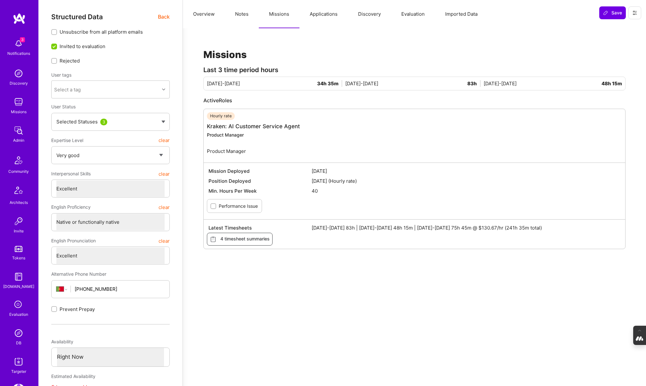
type textarea "x"
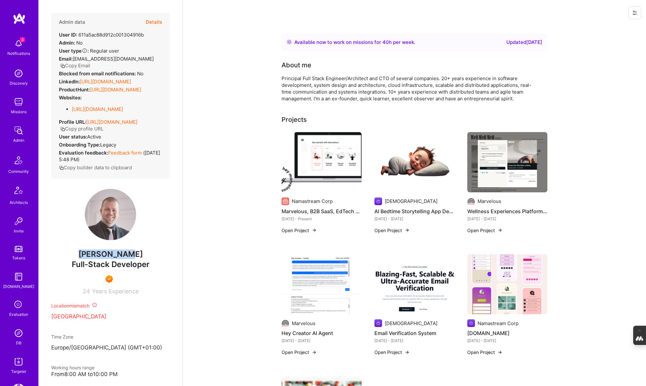
click at [17, 331] on img at bounding box center [18, 333] width 13 height 13
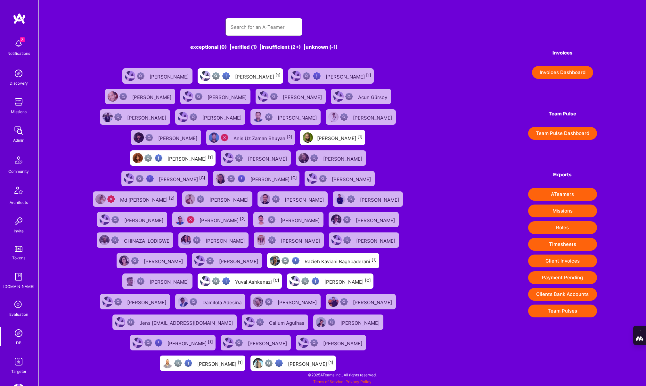
click at [264, 24] on input "text" at bounding box center [264, 27] width 67 height 16
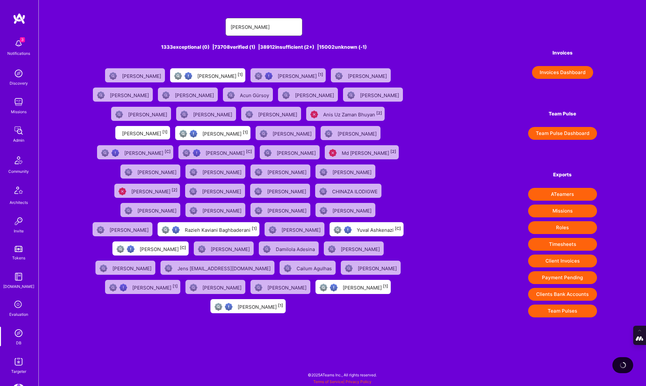
type input "[PERSON_NAME]"
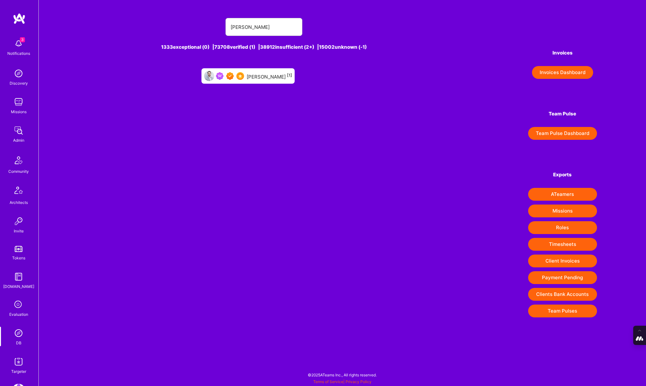
click at [260, 73] on div "[PERSON_NAME] [1]" at bounding box center [270, 76] width 46 height 8
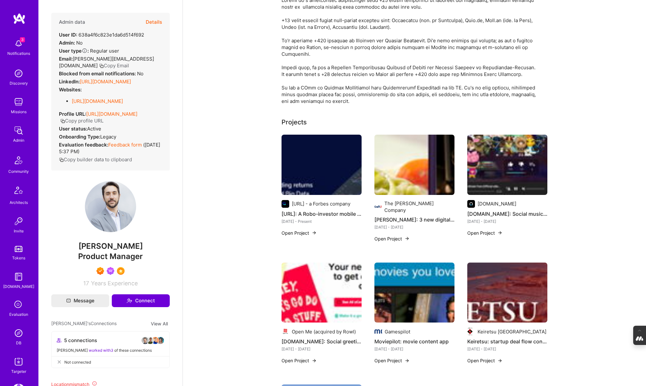
scroll to position [79, 0]
click at [313, 178] on img at bounding box center [322, 164] width 80 height 60
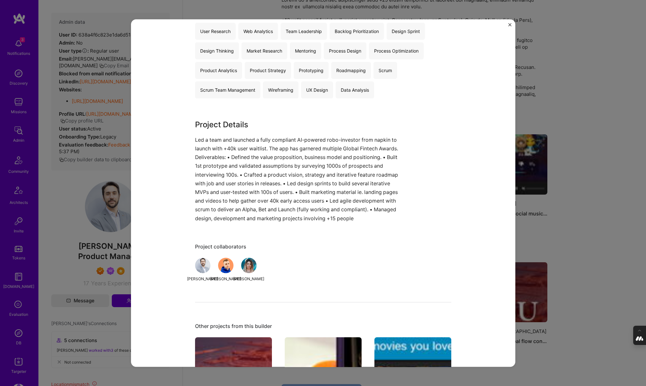
scroll to position [347, 0]
click at [579, 114] on div "Q.ai: A Robo-investor mobile app Q.ai - a Forbes company Financial Services / F…" at bounding box center [323, 193] width 646 height 386
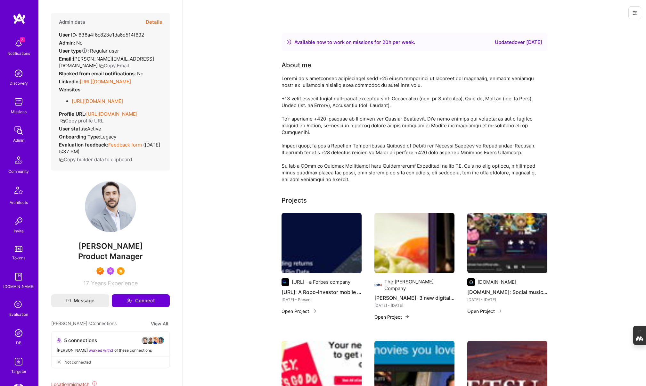
click at [153, 21] on button "Details" at bounding box center [154, 22] width 16 height 19
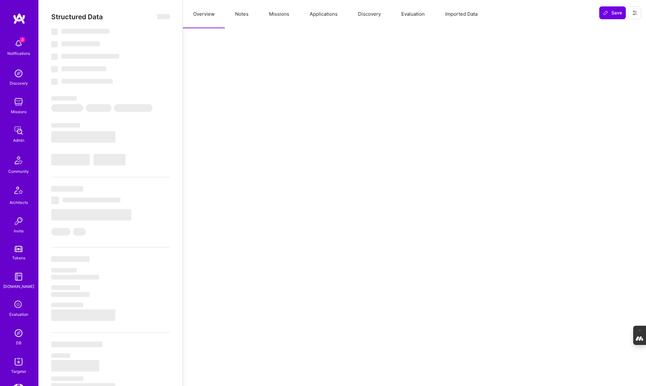
select select "Right Now"
select select "7"
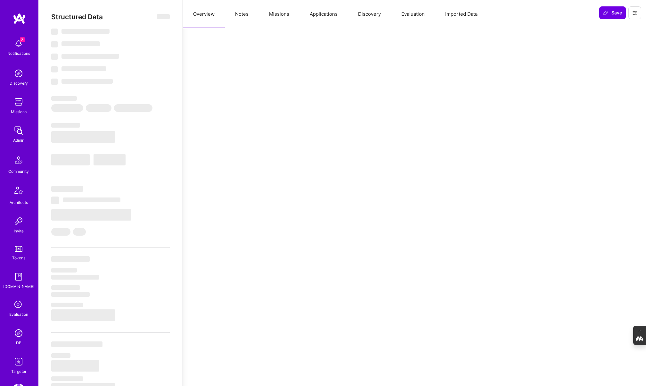
select select "DE"
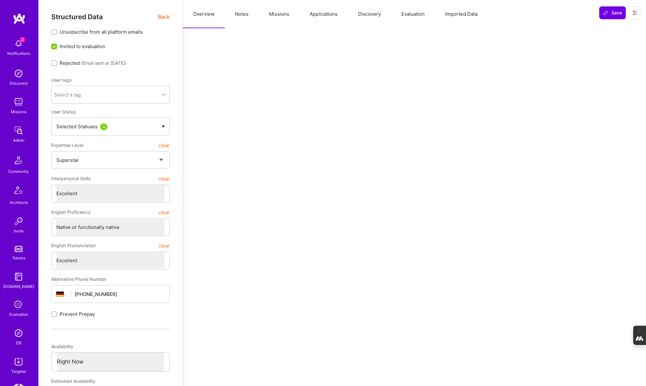
click at [244, 17] on button "Notes" at bounding box center [242, 14] width 34 height 28
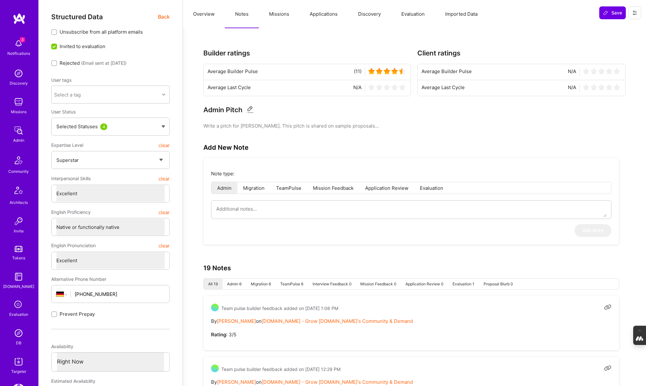
click at [282, 10] on button "Missions" at bounding box center [279, 14] width 41 height 28
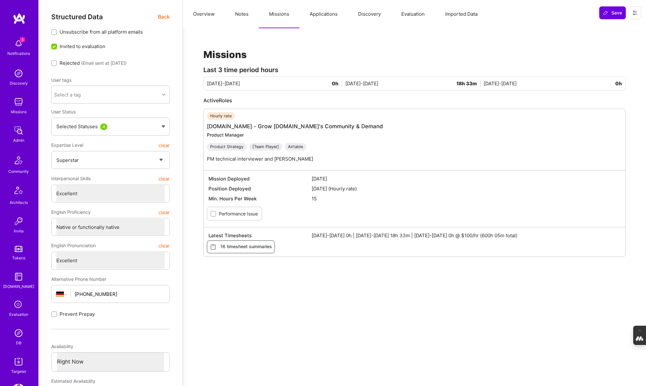
click at [336, 17] on button "Applications" at bounding box center [324, 14] width 48 height 28
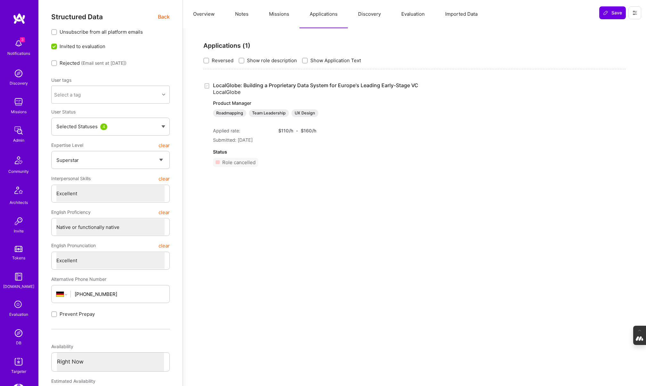
click at [372, 12] on button "Discovery" at bounding box center [369, 14] width 43 height 28
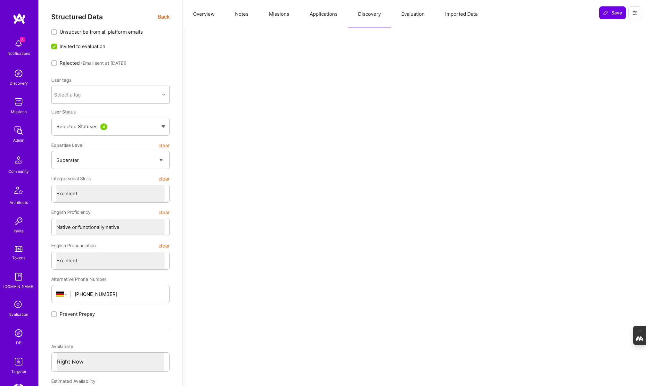
click at [415, 16] on button "Evaluation" at bounding box center [413, 14] width 44 height 28
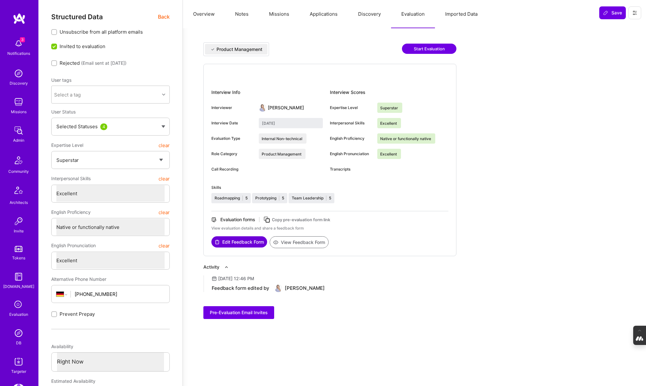
click at [234, 15] on button "Notes" at bounding box center [242, 14] width 34 height 28
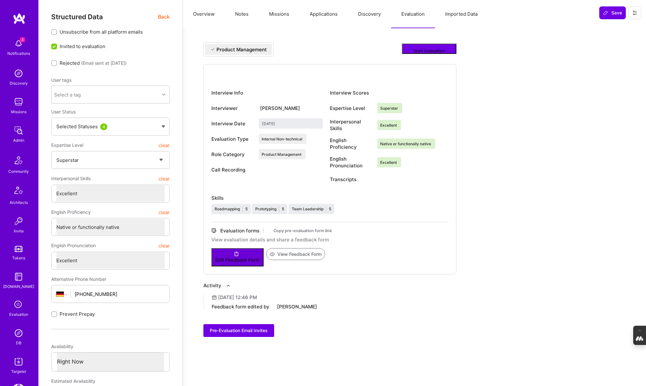
type textarea "x"
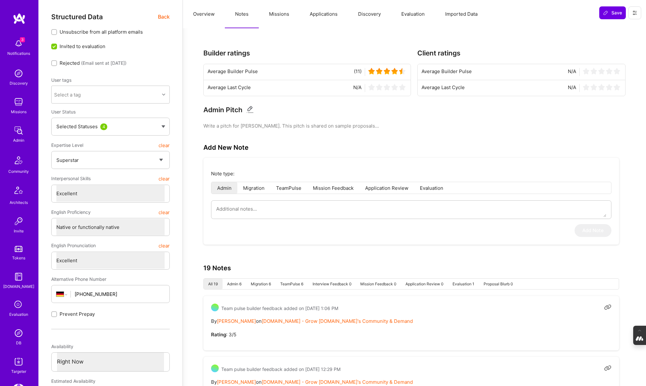
click at [200, 12] on button "Overview" at bounding box center [204, 14] width 42 height 28
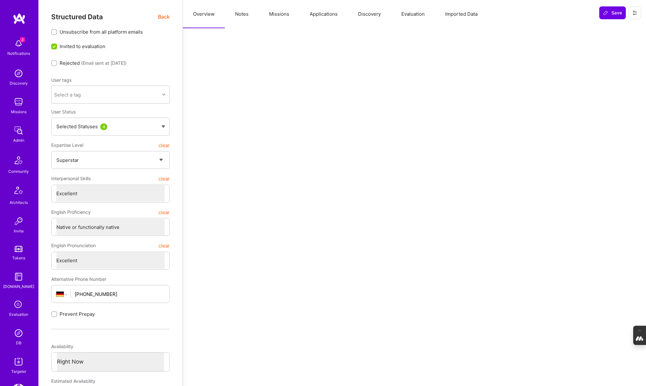
click at [165, 17] on span "Back" at bounding box center [164, 17] width 12 height 8
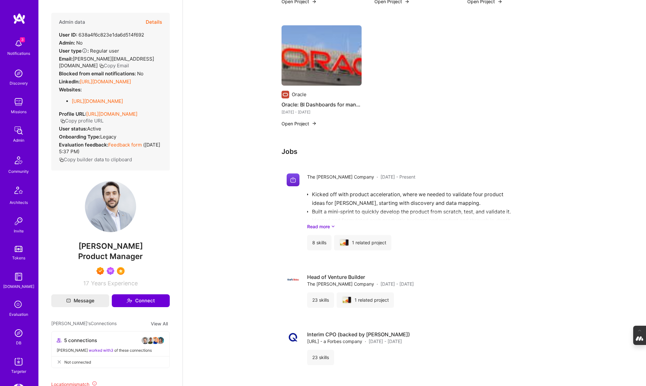
click at [112, 101] on link "https://www.goleancrush.com/" at bounding box center [97, 101] width 51 height 6
click at [127, 82] on link "https://linkedin.com/in/javierrincon" at bounding box center [105, 82] width 51 height 6
click at [14, 337] on img at bounding box center [18, 333] width 13 height 13
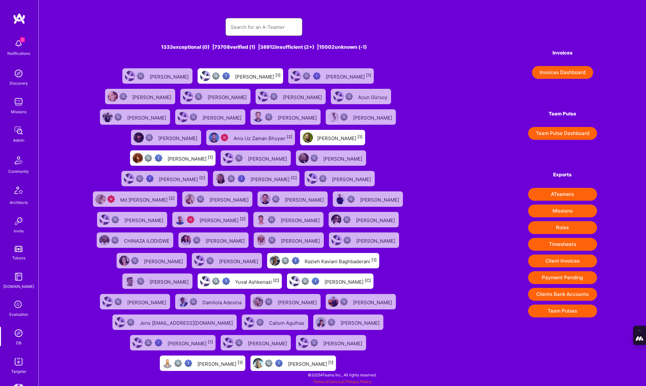
click at [234, 34] on input "text" at bounding box center [264, 27] width 67 height 16
type input "nick bartlett"
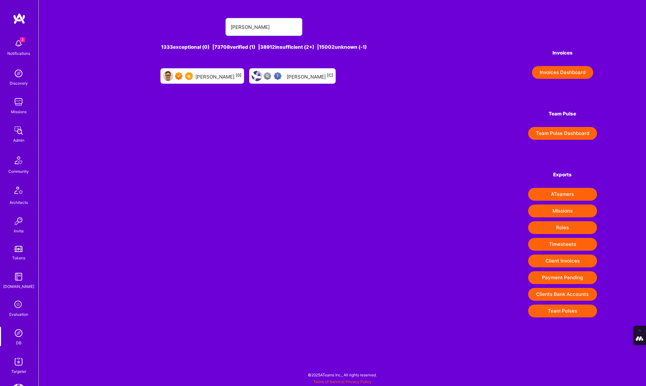
click at [216, 78] on div "Nick Bartlett [0]" at bounding box center [219, 76] width 46 height 8
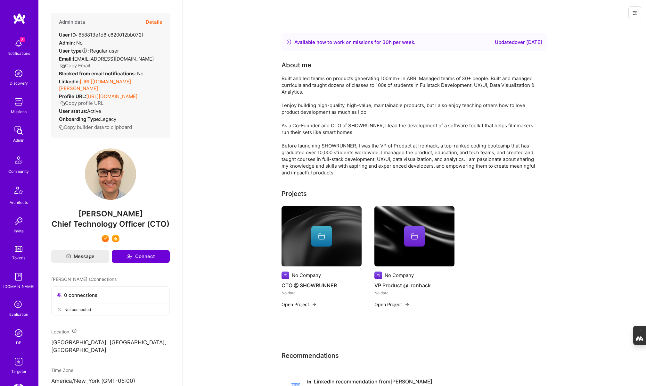
click at [156, 22] on button "Details" at bounding box center [154, 22] width 16 height 19
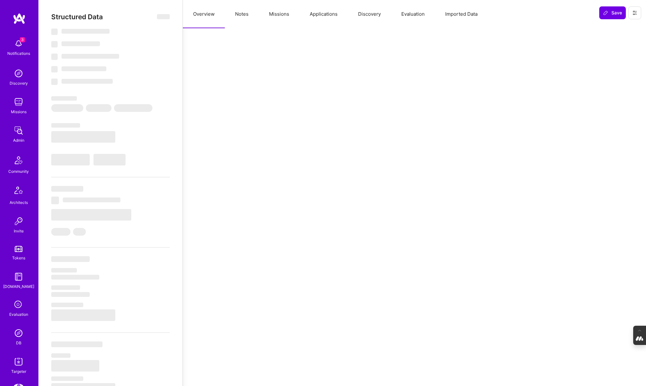
click at [245, 15] on button "Notes" at bounding box center [242, 14] width 34 height 28
type textarea "x"
select select "Right Now"
select select "7"
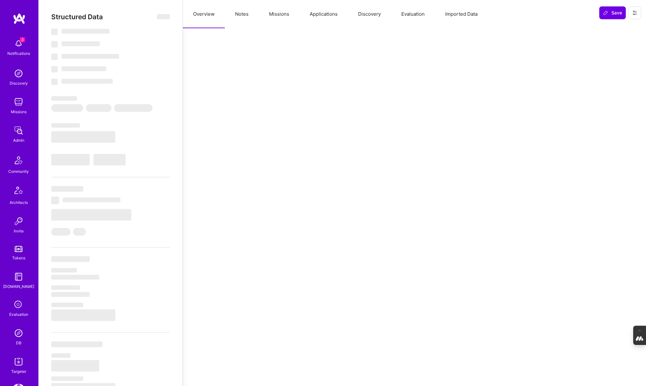
select select "7"
select select "US"
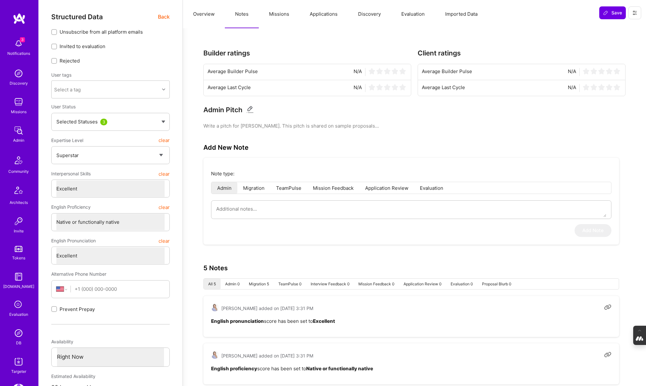
click at [275, 13] on button "Missions" at bounding box center [279, 14] width 41 height 28
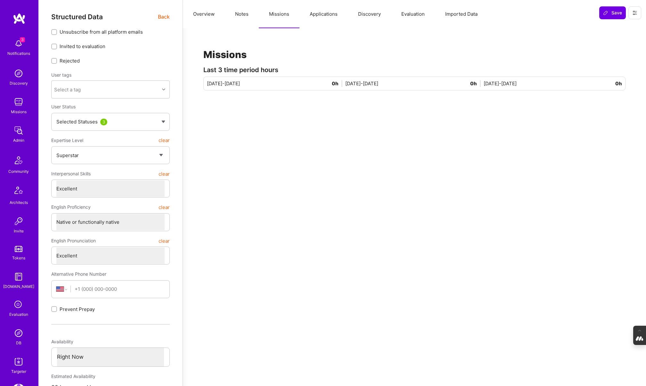
click at [338, 13] on button "Applications" at bounding box center [324, 14] width 48 height 28
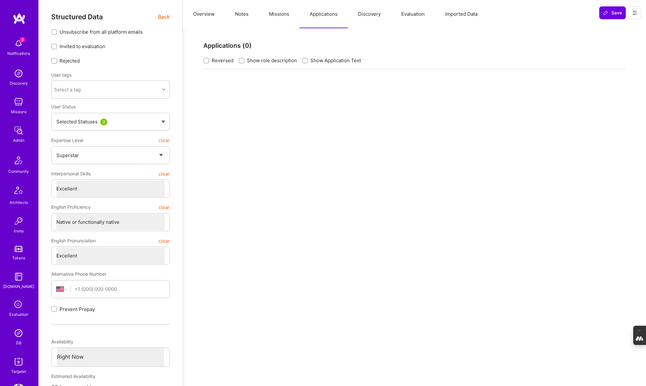
click at [266, 19] on button "Missions" at bounding box center [279, 14] width 41 height 28
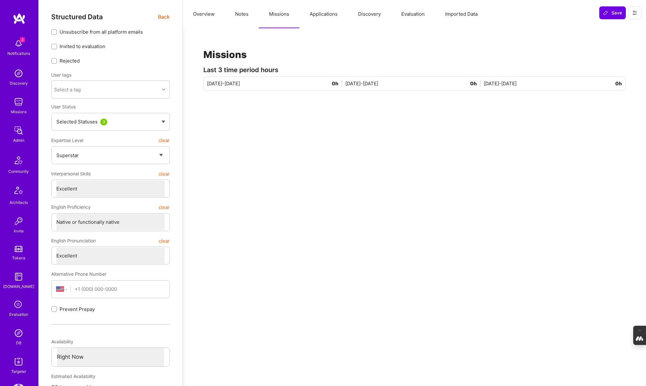
click at [369, 13] on button "Discovery" at bounding box center [369, 14] width 43 height 28
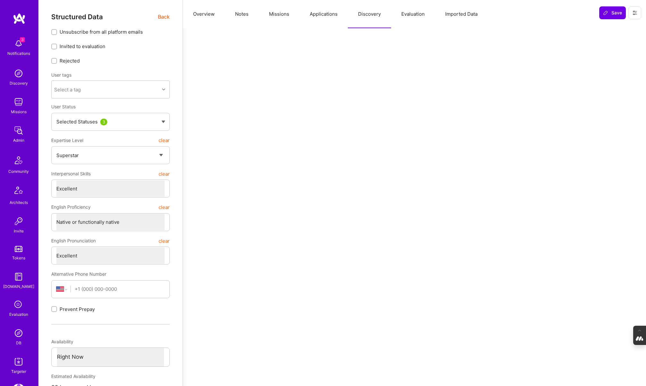
click at [414, 16] on button "Evaluation" at bounding box center [413, 14] width 44 height 28
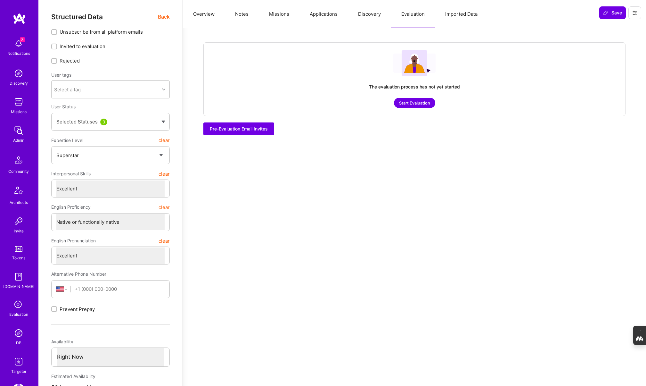
click at [321, 16] on button "Applications" at bounding box center [324, 14] width 48 height 28
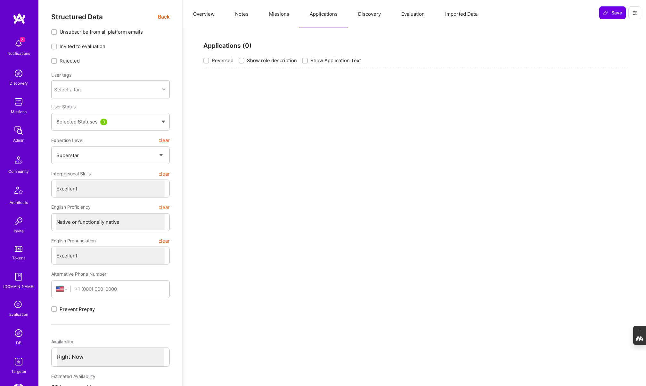
click at [280, 15] on button "Missions" at bounding box center [279, 14] width 41 height 28
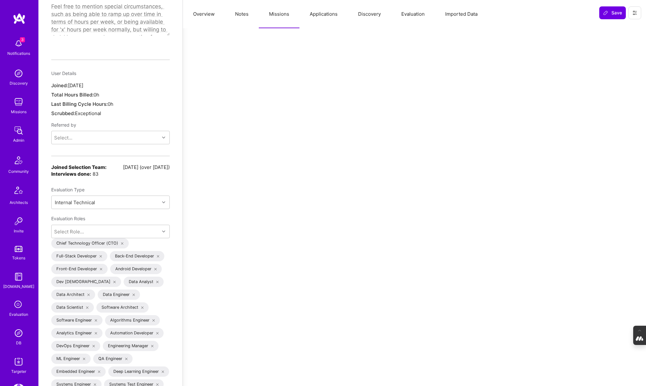
scroll to position [463, 0]
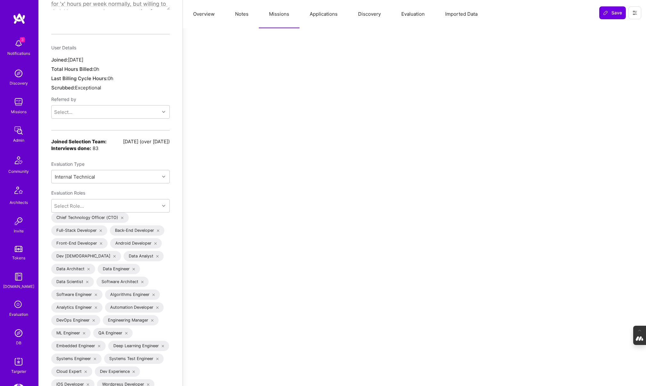
click at [21, 364] on img at bounding box center [18, 361] width 13 height 13
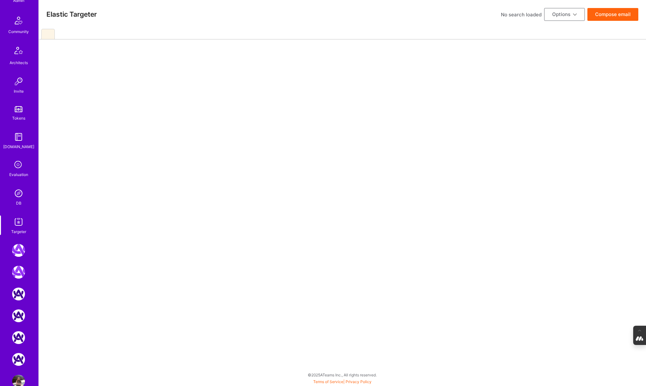
scroll to position [147, 0]
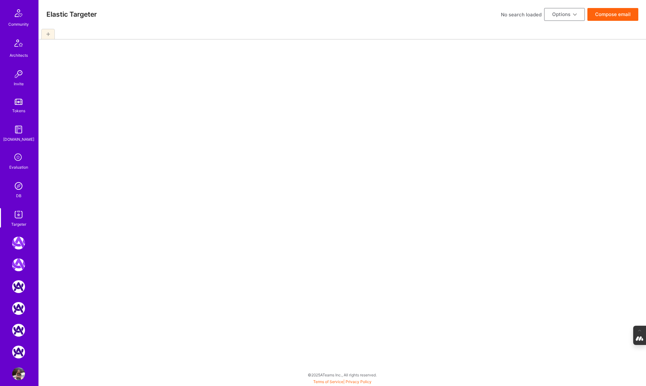
click at [19, 187] on img at bounding box center [18, 185] width 13 height 13
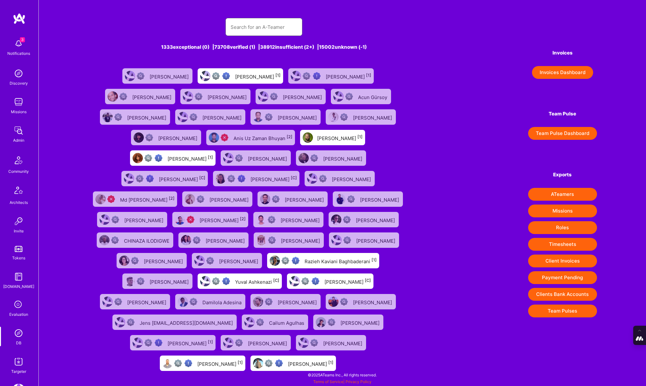
click at [242, 28] on input "text" at bounding box center [264, 27] width 67 height 16
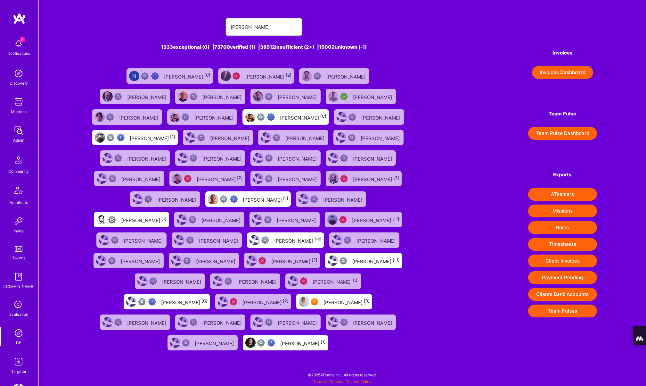
type input "nicholas bartle"
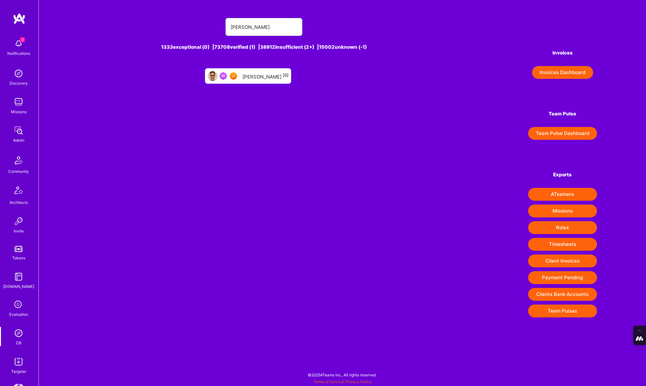
click at [269, 80] on div "Nicholas Bartlett [0]" at bounding box center [248, 75] width 86 height 15
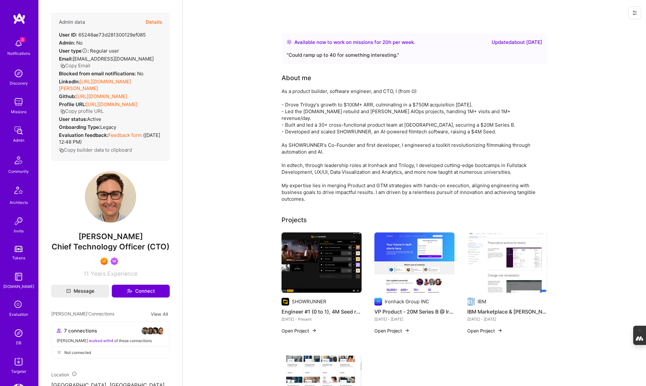
click at [151, 20] on button "Details" at bounding box center [154, 22] width 16 height 19
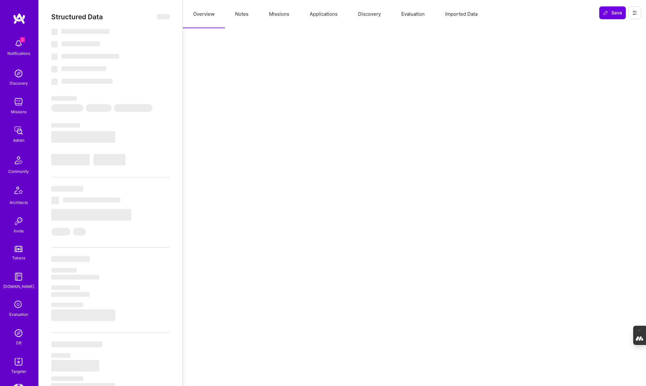
click at [237, 15] on button "Notes" at bounding box center [242, 14] width 34 height 28
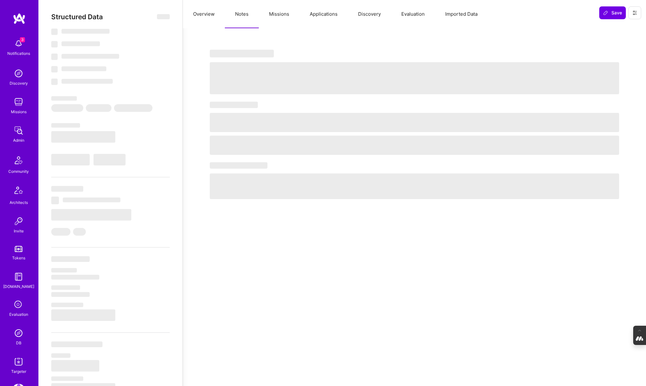
click at [276, 14] on button "Missions" at bounding box center [279, 14] width 41 height 28
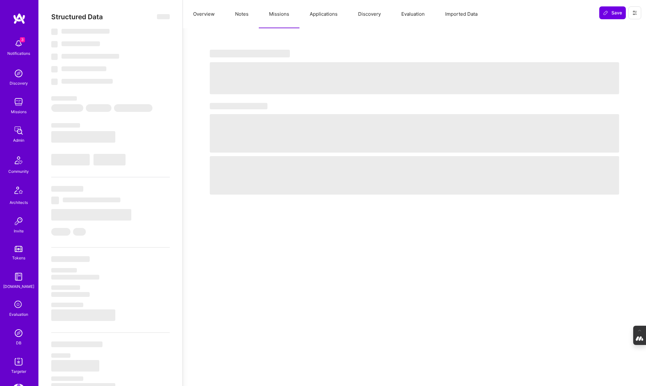
type textarea "x"
select select "Right Now"
select select "7"
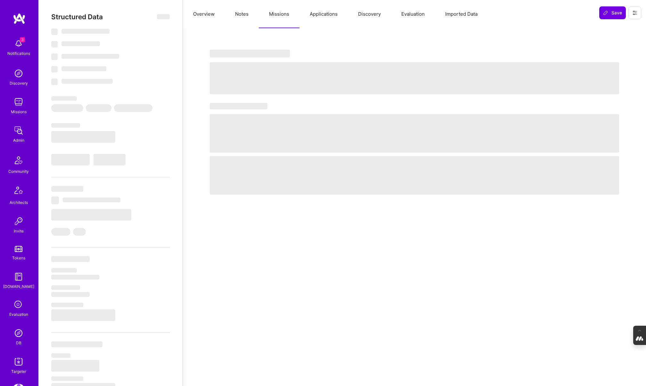
select select "7"
select select "US"
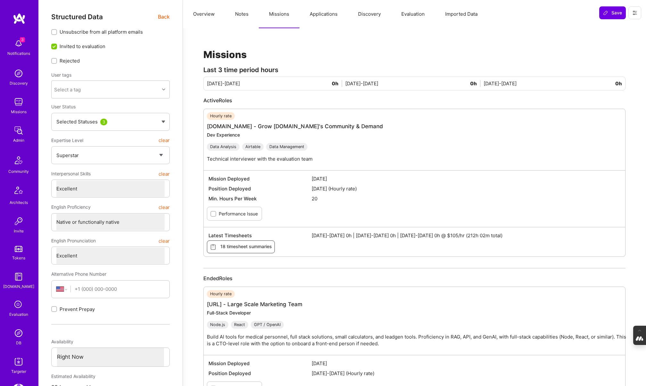
click at [323, 12] on button "Applications" at bounding box center [324, 14] width 48 height 28
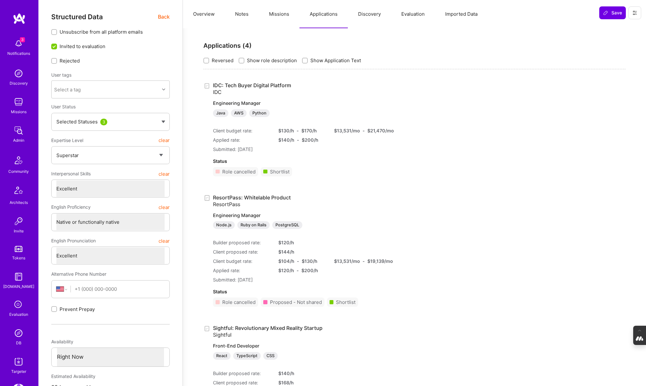
click at [372, 15] on button "Discovery" at bounding box center [369, 14] width 43 height 28
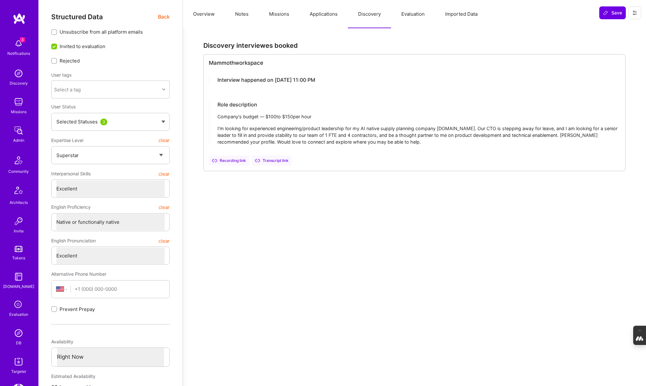
click at [410, 15] on button "Evaluation" at bounding box center [413, 14] width 44 height 28
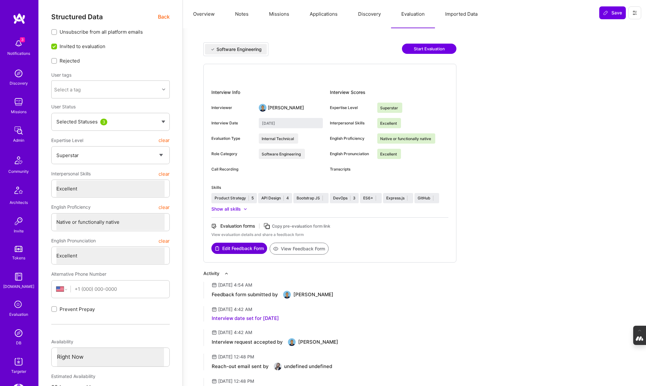
click at [242, 15] on button "Notes" at bounding box center [242, 14] width 34 height 28
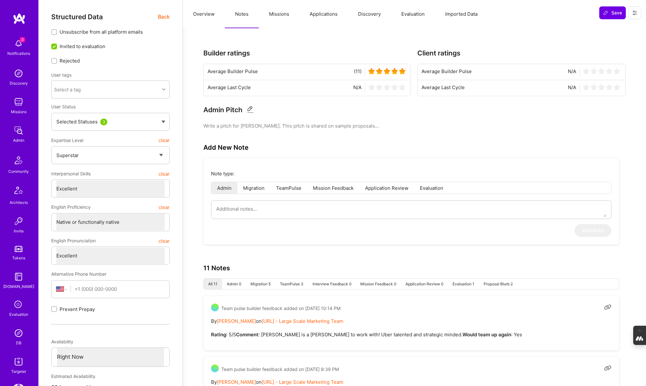
click at [203, 16] on button "Overview" at bounding box center [204, 14] width 42 height 28
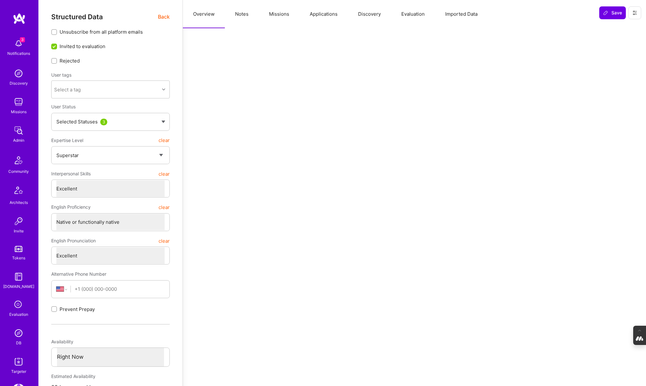
click at [163, 18] on span "Back" at bounding box center [164, 17] width 12 height 8
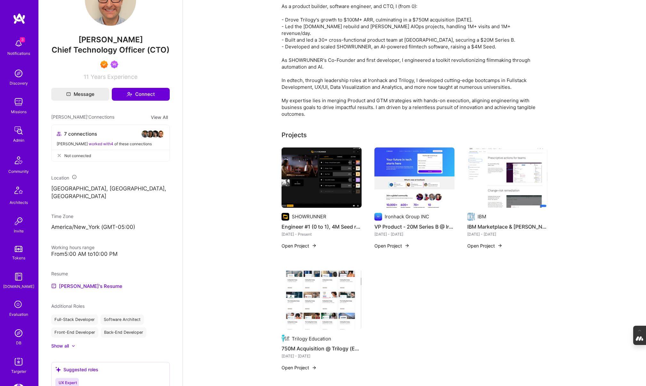
scroll to position [204, 0]
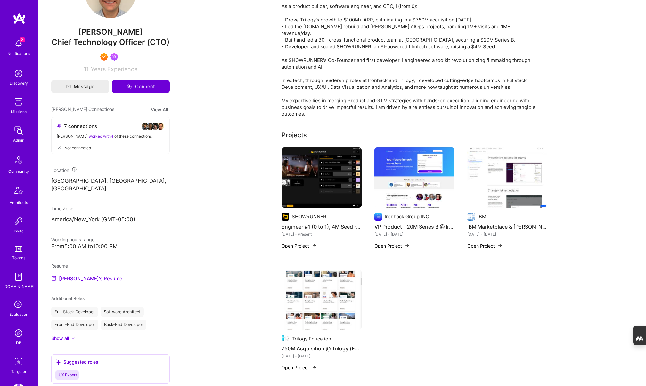
click at [322, 177] on img at bounding box center [322, 177] width 80 height 60
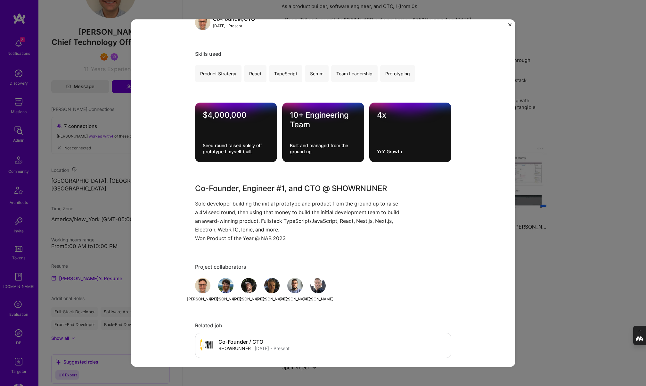
scroll to position [336, 0]
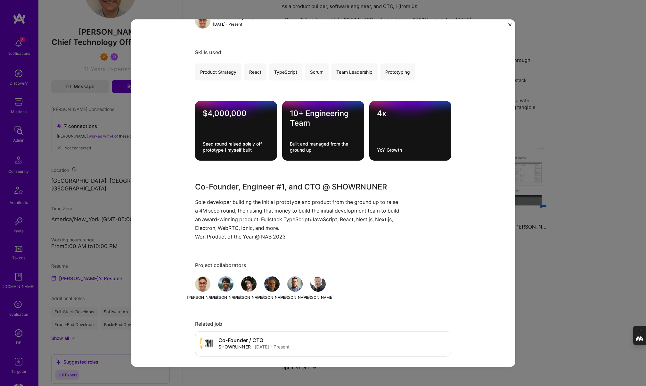
click at [556, 119] on div "Engineer #1 (0 to 1), 4M Seed round, Engineering Manager/Lead @ SHOWRUNNER SHOW…" at bounding box center [323, 193] width 646 height 386
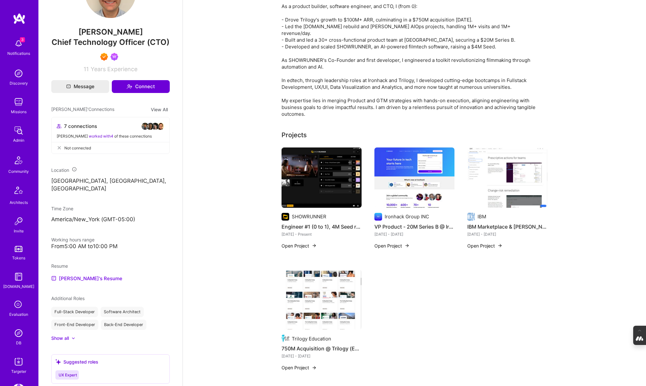
click at [417, 182] on img at bounding box center [415, 177] width 80 height 60
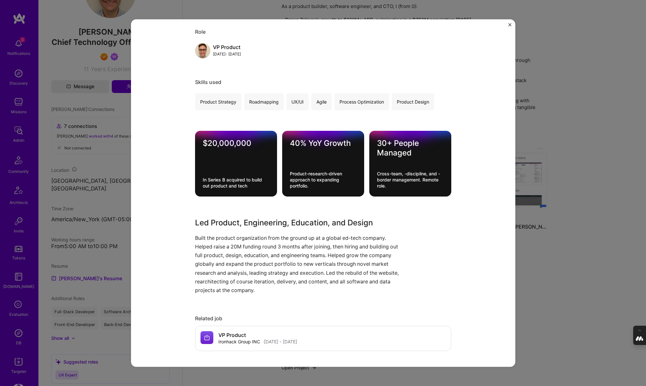
scroll to position [277, 0]
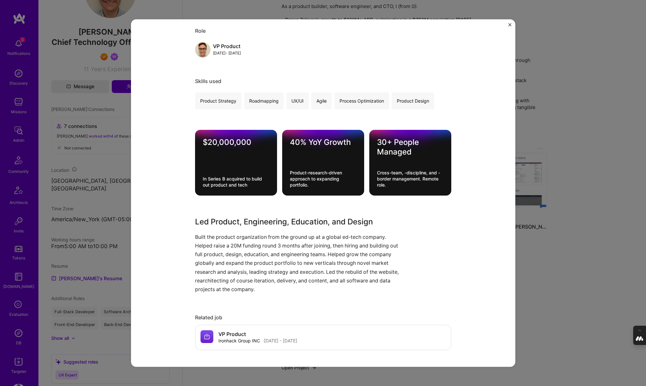
click at [537, 125] on div "VP Product - 20M Series B @ Ironhack Ironhack Group INC Education / Edtech Role…" at bounding box center [323, 193] width 646 height 386
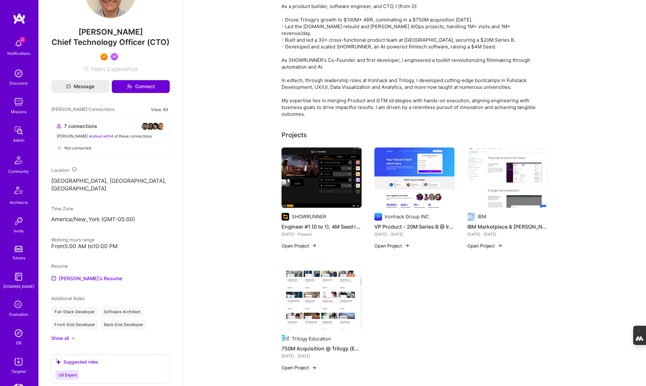
click at [505, 186] on img at bounding box center [508, 177] width 80 height 60
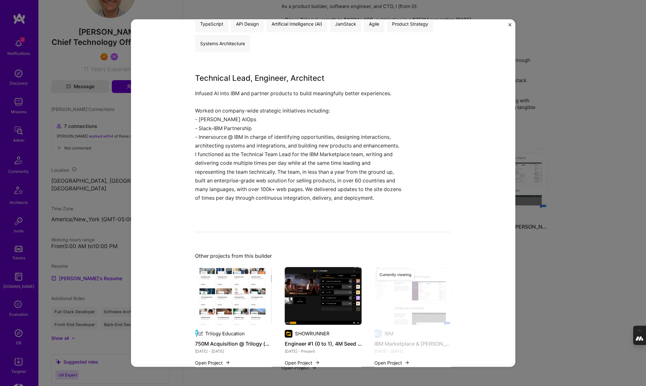
scroll to position [382, 0]
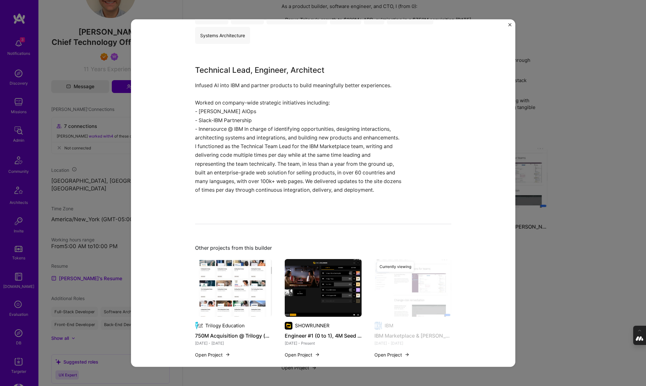
click at [565, 248] on div "IBM Marketplace & Watson AIOps IBM E-Commerce Project link Role Software Archit…" at bounding box center [323, 193] width 646 height 386
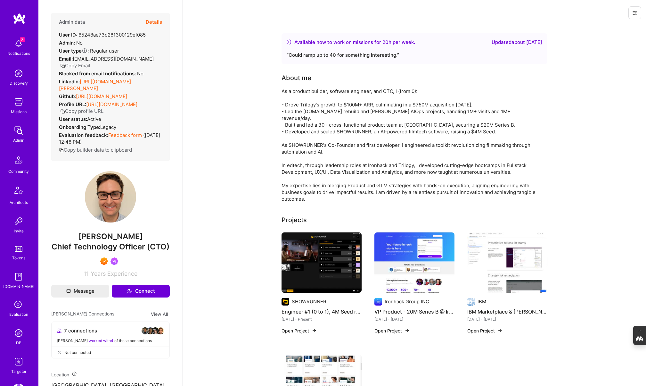
click at [154, 22] on button "Details" at bounding box center [154, 22] width 16 height 19
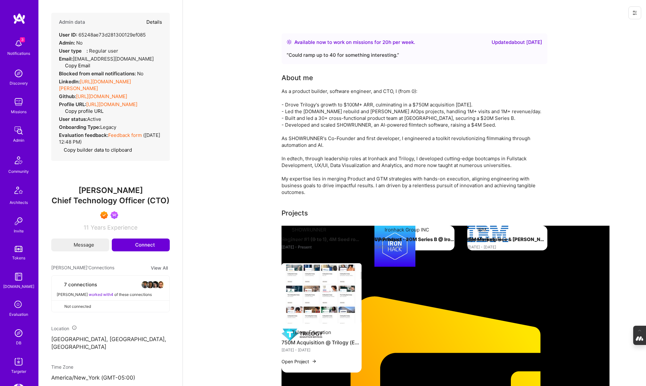
type textarea "x"
select select "7"
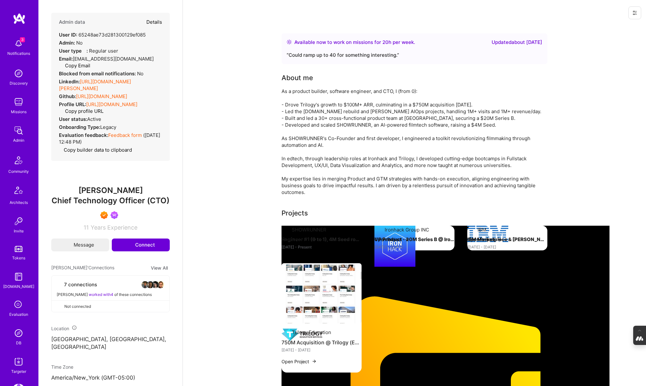
select select "US"
select select "Right Now"
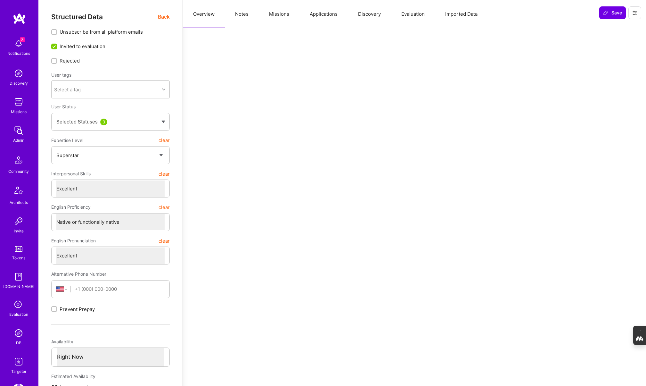
click at [246, 21] on button "Notes" at bounding box center [242, 14] width 34 height 28
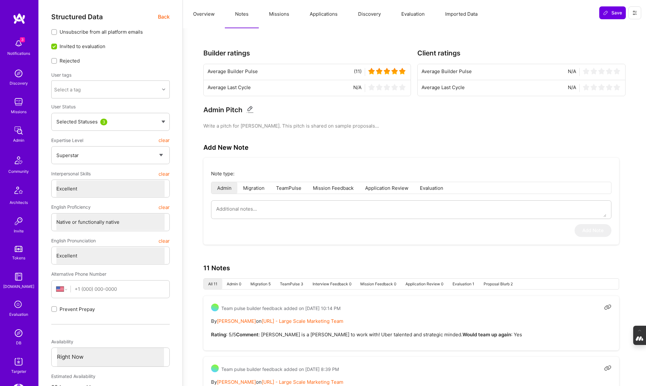
click at [279, 13] on button "Missions" at bounding box center [279, 14] width 41 height 28
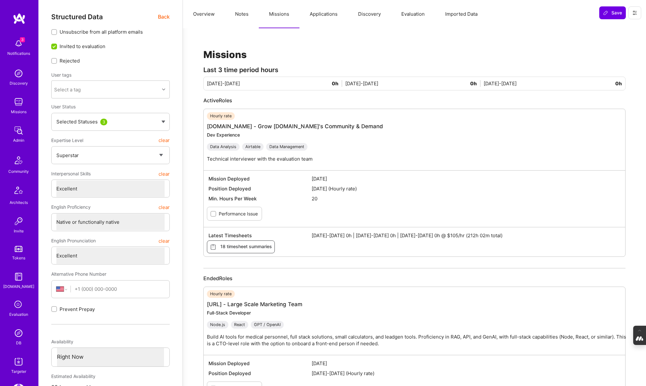
click at [326, 17] on button "Applications" at bounding box center [324, 14] width 48 height 28
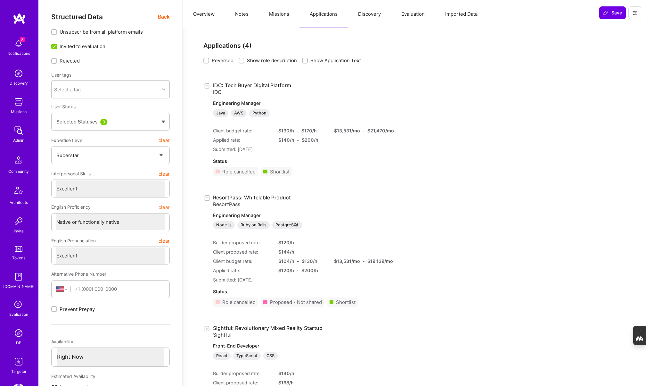
click at [275, 15] on button "Missions" at bounding box center [279, 14] width 41 height 28
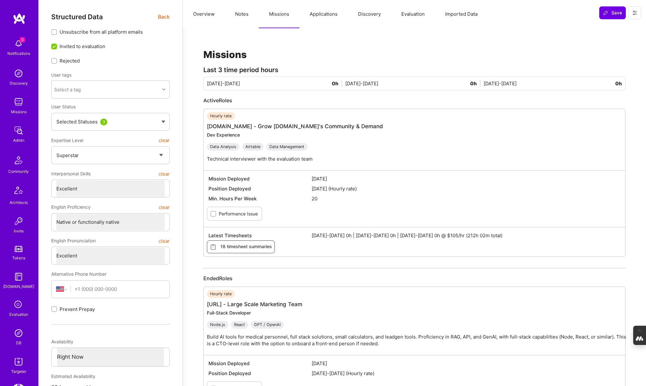
click at [242, 14] on button "Notes" at bounding box center [242, 14] width 34 height 28
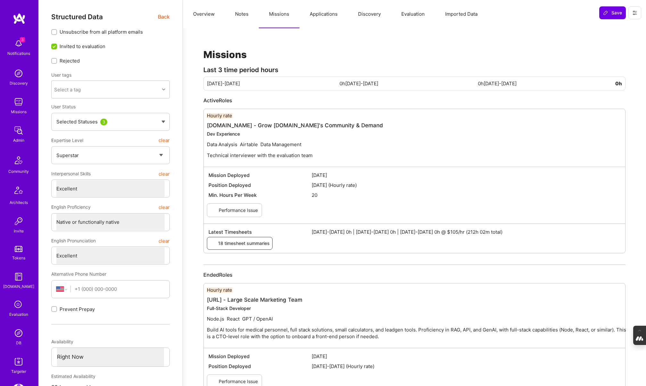
type textarea "x"
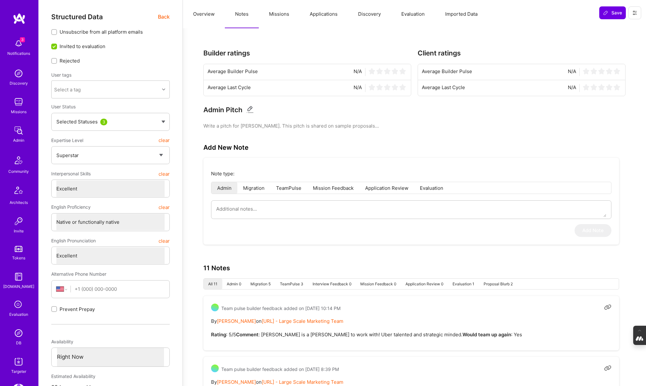
click at [201, 16] on button "Overview" at bounding box center [204, 14] width 42 height 28
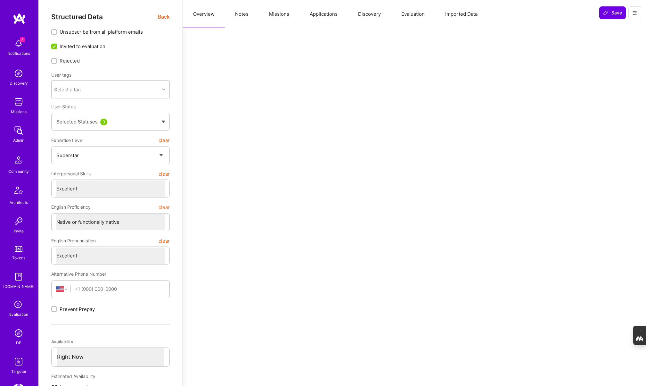
click at [162, 17] on span "Back" at bounding box center [164, 17] width 12 height 8
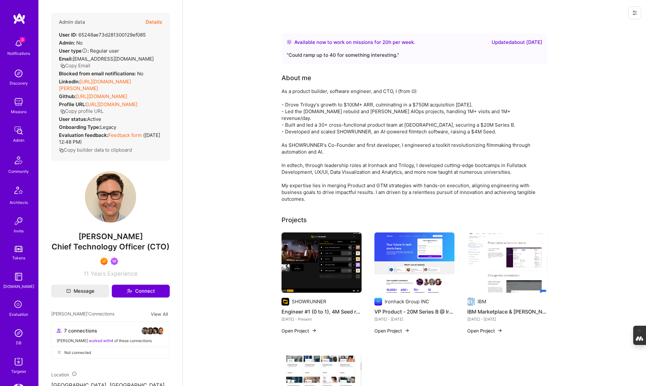
drag, startPoint x: 141, startPoint y: 228, endPoint x: 54, endPoint y: 228, distance: 87.5
click at [54, 232] on span "Nicholas Bartlett" at bounding box center [110, 237] width 119 height 10
copy span "Nicholas Bartlett"
click at [90, 62] on button "Copy Email" at bounding box center [75, 65] width 30 height 7
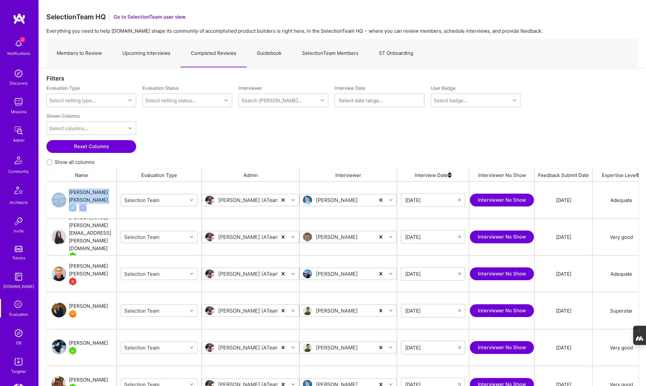
scroll to position [319, 592]
